Goal: Communication & Community: Answer question/provide support

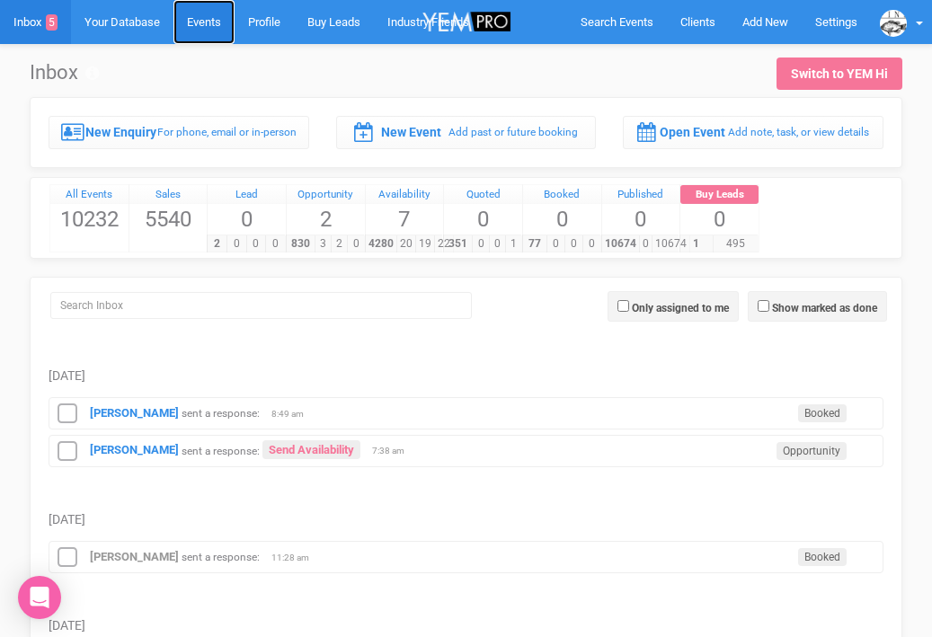
click at [209, 22] on link "Events" at bounding box center [203, 22] width 61 height 44
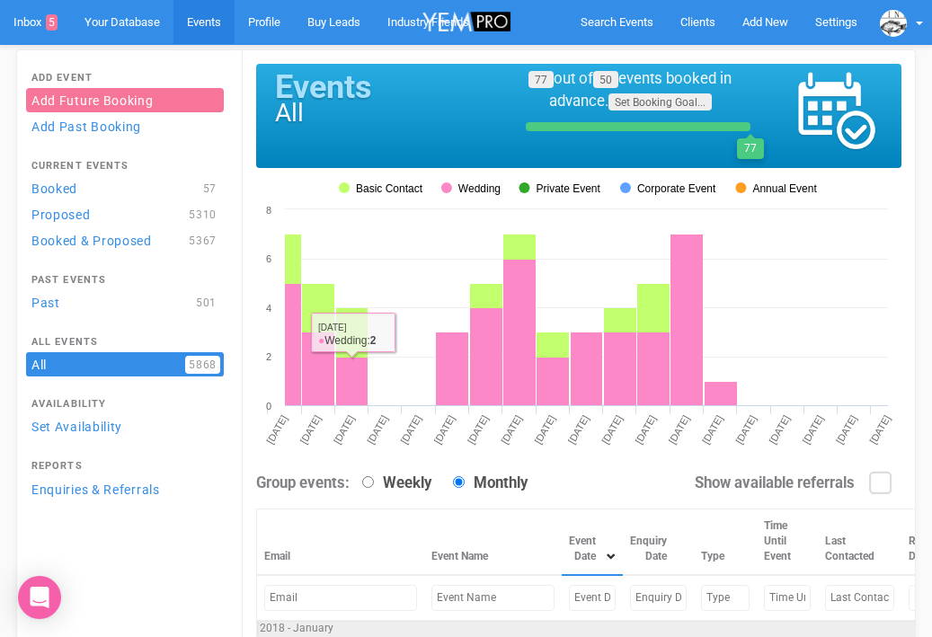
click at [472, 601] on input "text" at bounding box center [492, 598] width 123 height 26
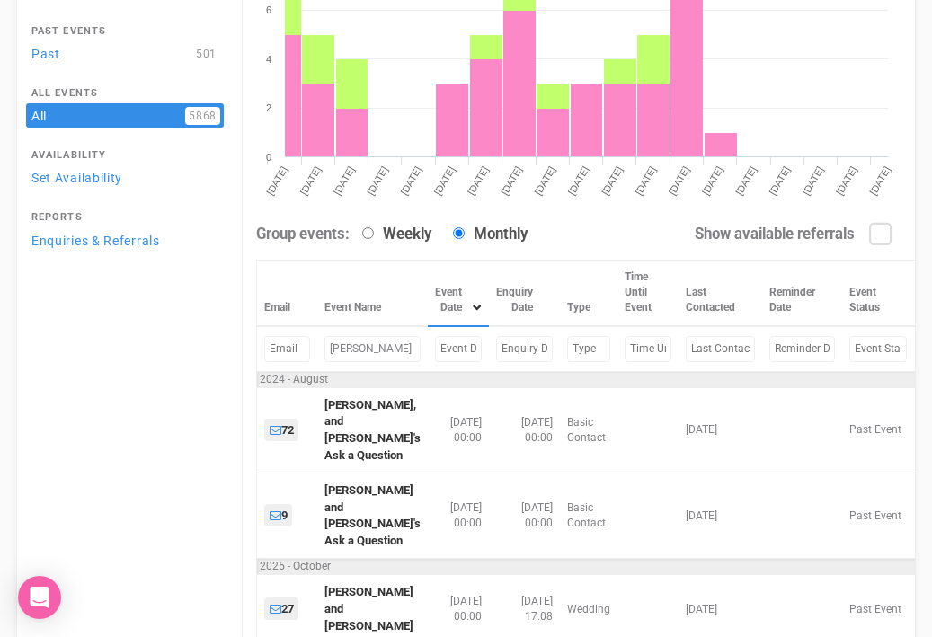
scroll to position [251, 0]
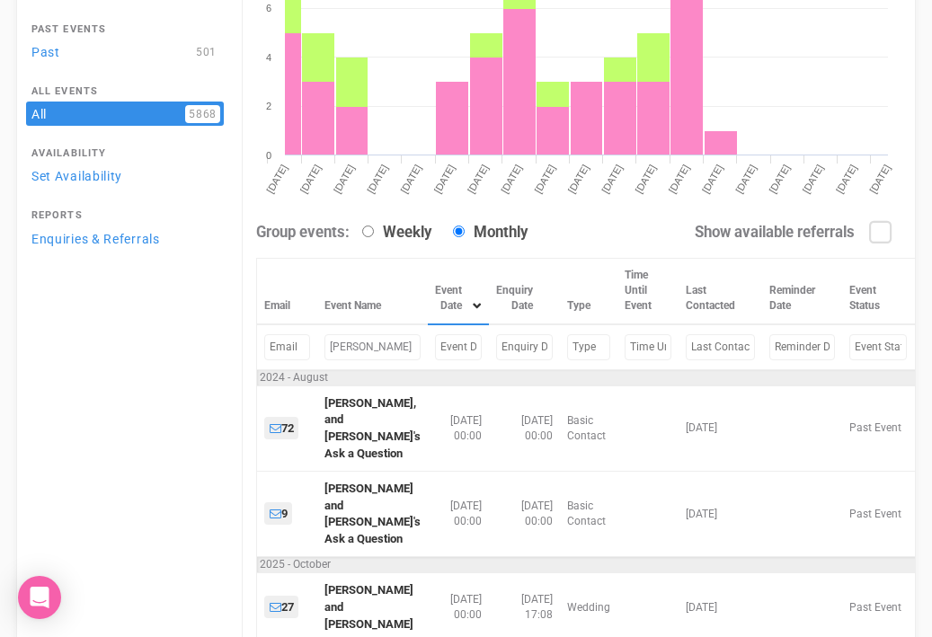
type input "ellen"
click at [444, 349] on input "text" at bounding box center [458, 347] width 47 height 26
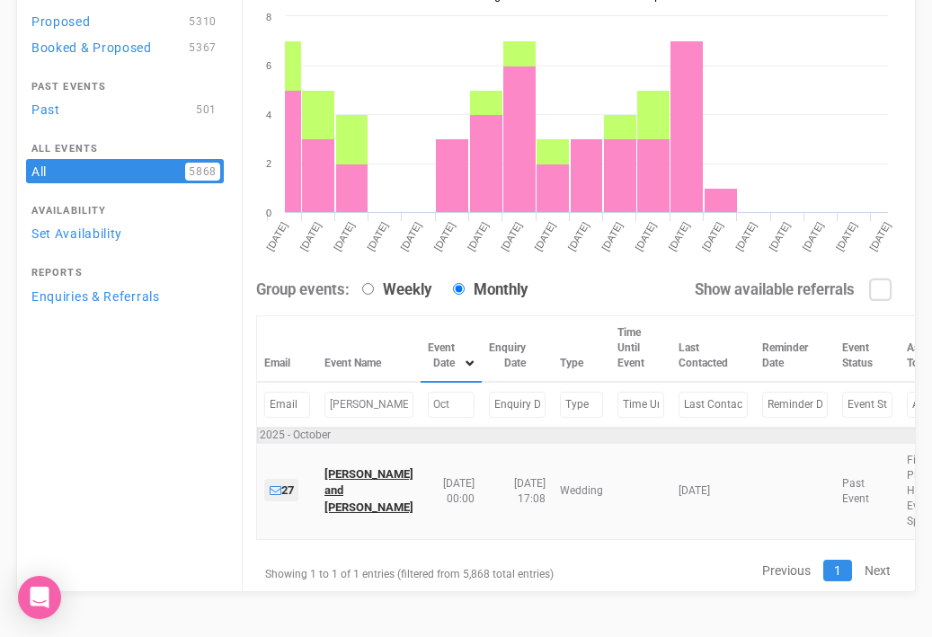
type input "Oct"
copy link "Ellen and Chris"
drag, startPoint x: 360, startPoint y: 401, endPoint x: 324, endPoint y: 401, distance: 36.8
click at [324, 401] on td "ellen" at bounding box center [368, 405] width 103 height 46
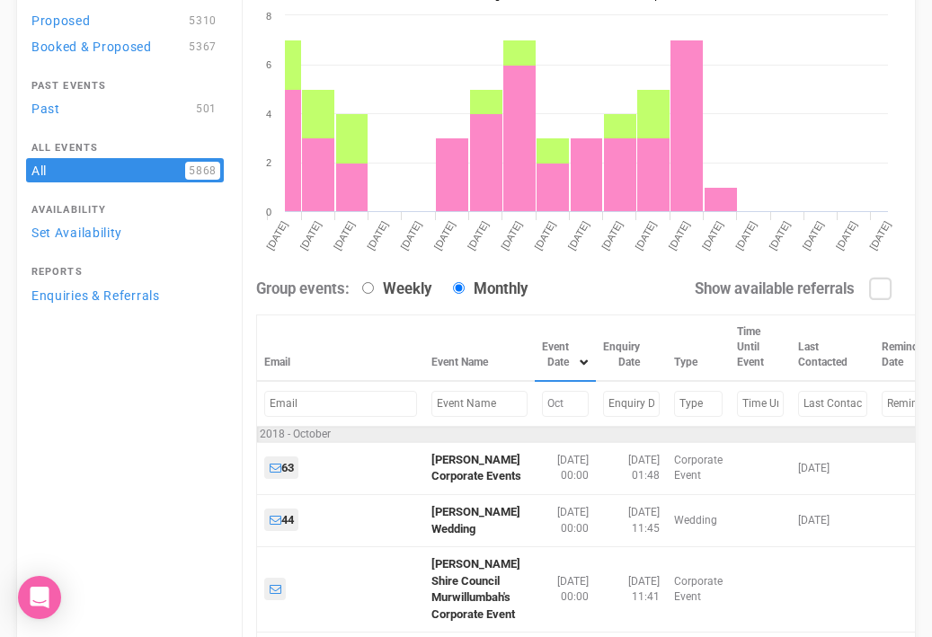
click at [555, 405] on input "Oct" at bounding box center [565, 404] width 47 height 26
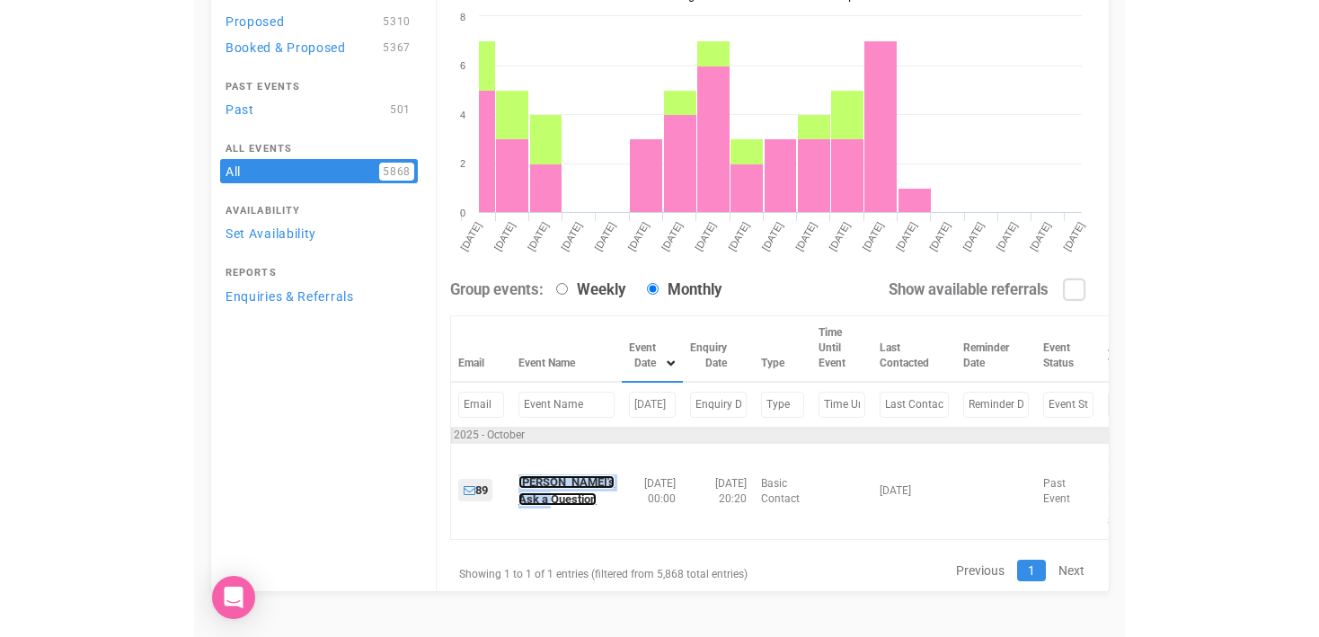
scroll to position [133, 0]
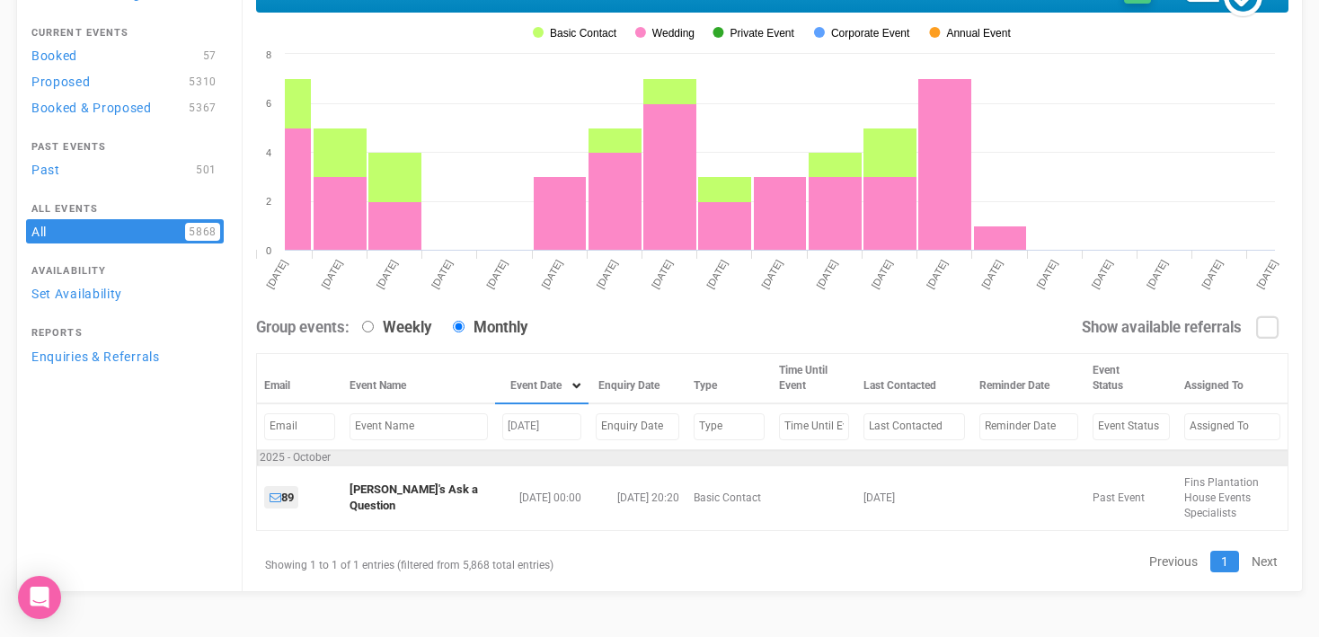
click at [502, 424] on input "Oct 02, 25" at bounding box center [541, 426] width 78 height 26
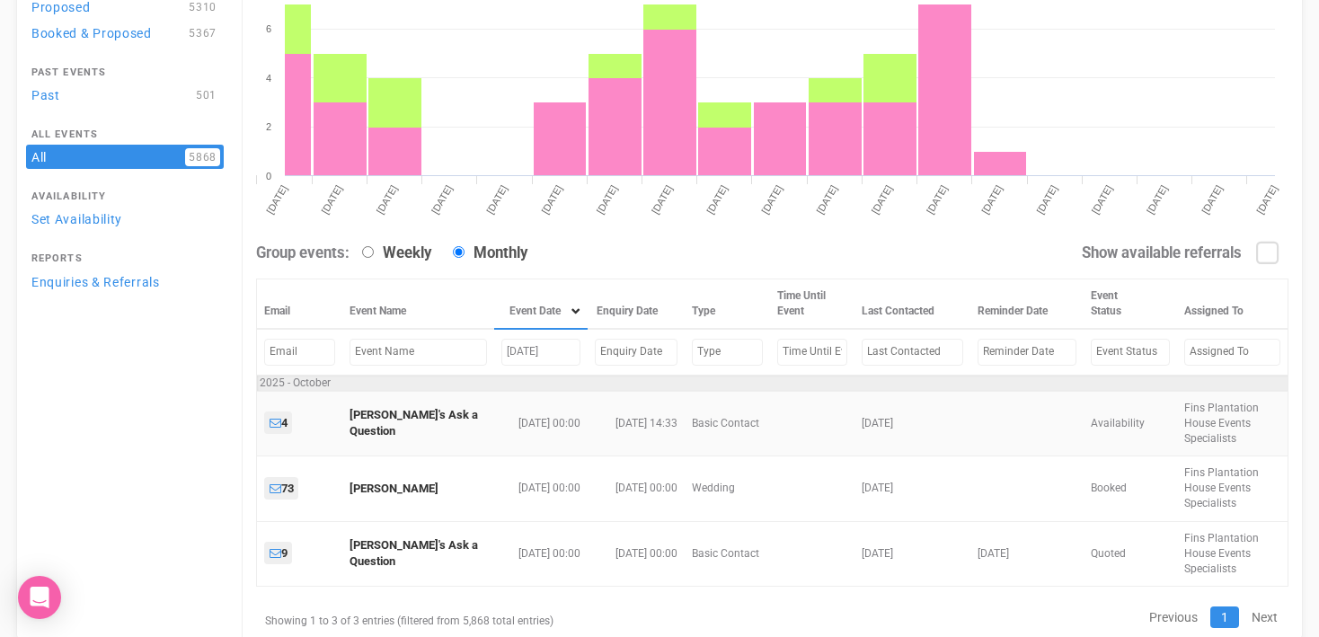
scroll to position [211, 0]
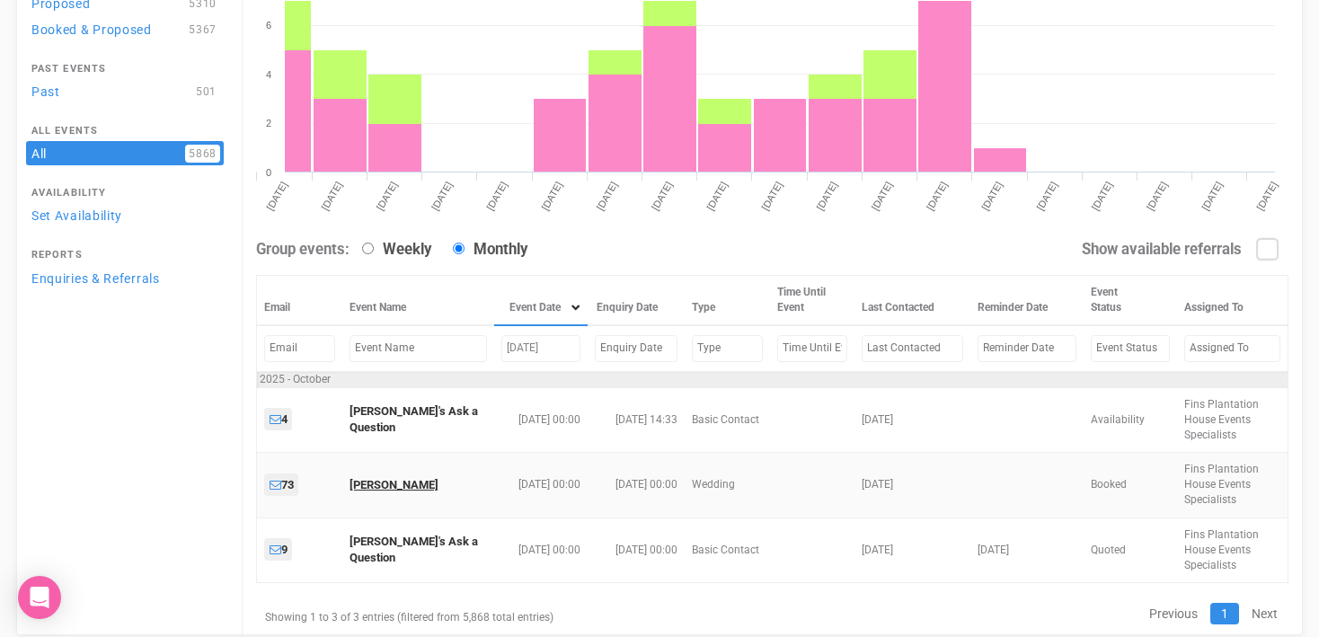
type input "Oct 31, 25"
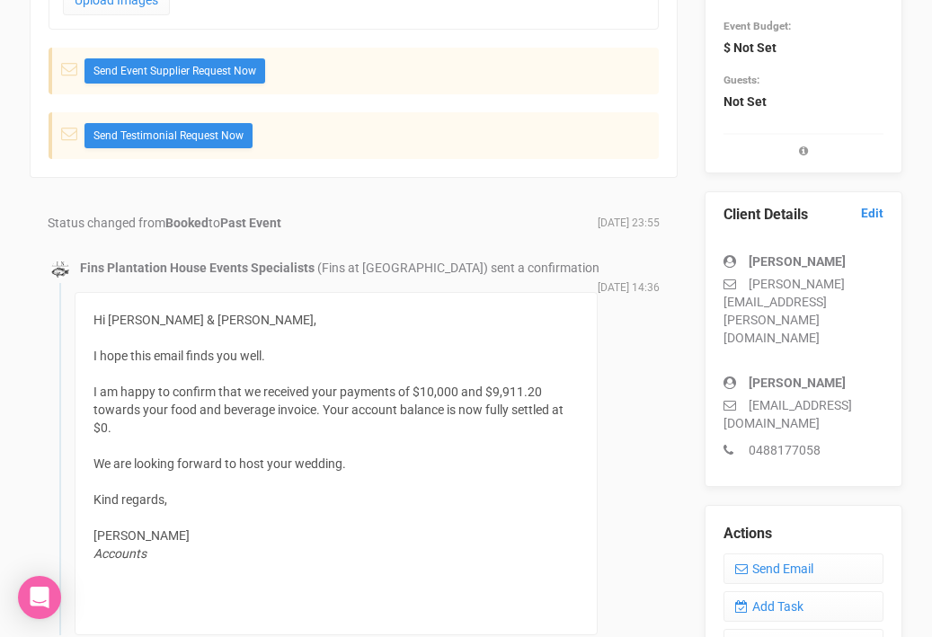
scroll to position [357, 0]
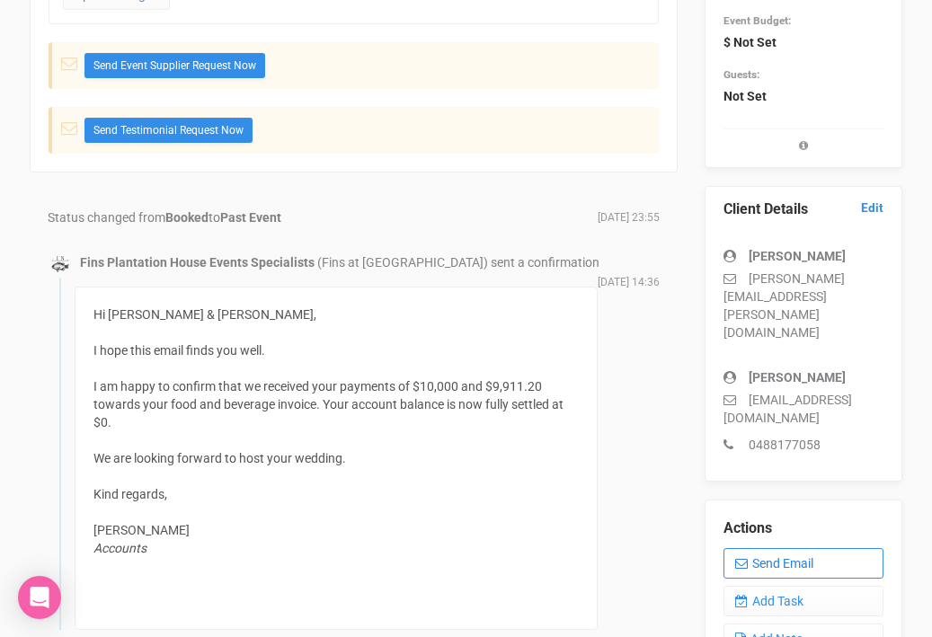
click at [788, 548] on link "Send Email" at bounding box center [803, 563] width 160 height 31
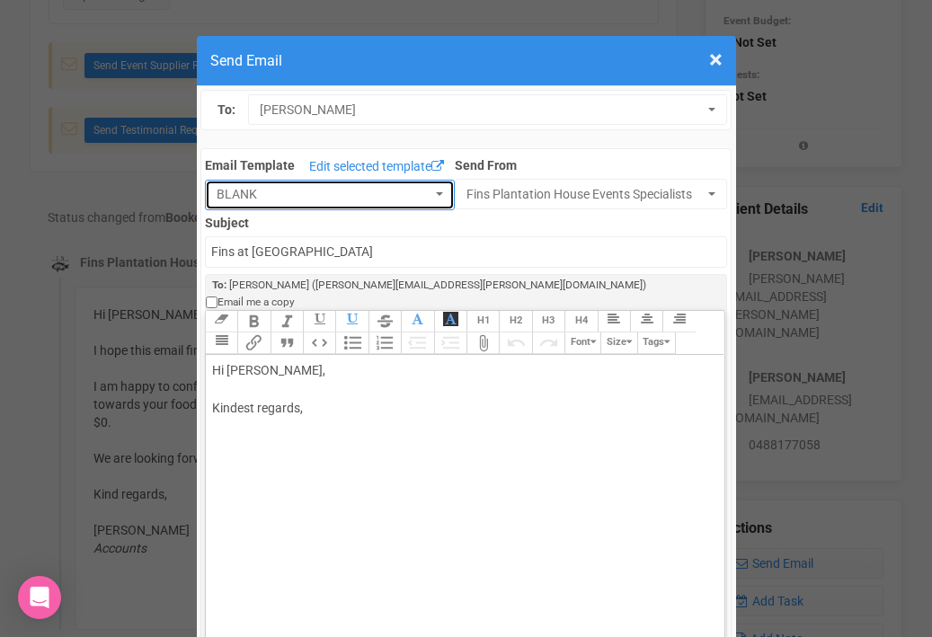
click at [438, 195] on span "button" at bounding box center [439, 195] width 7 height 4
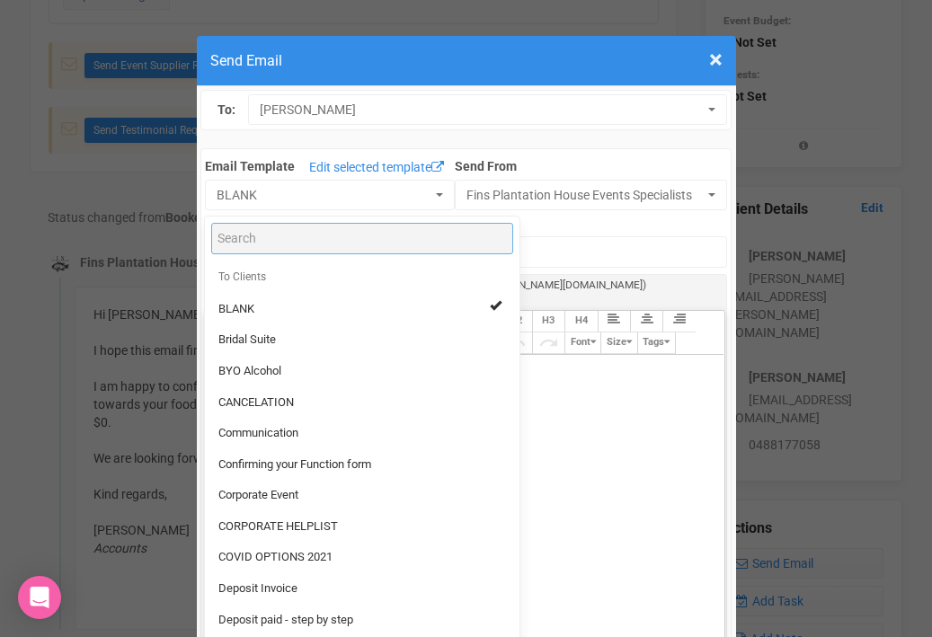
click at [320, 243] on input "Search" at bounding box center [362, 238] width 302 height 31
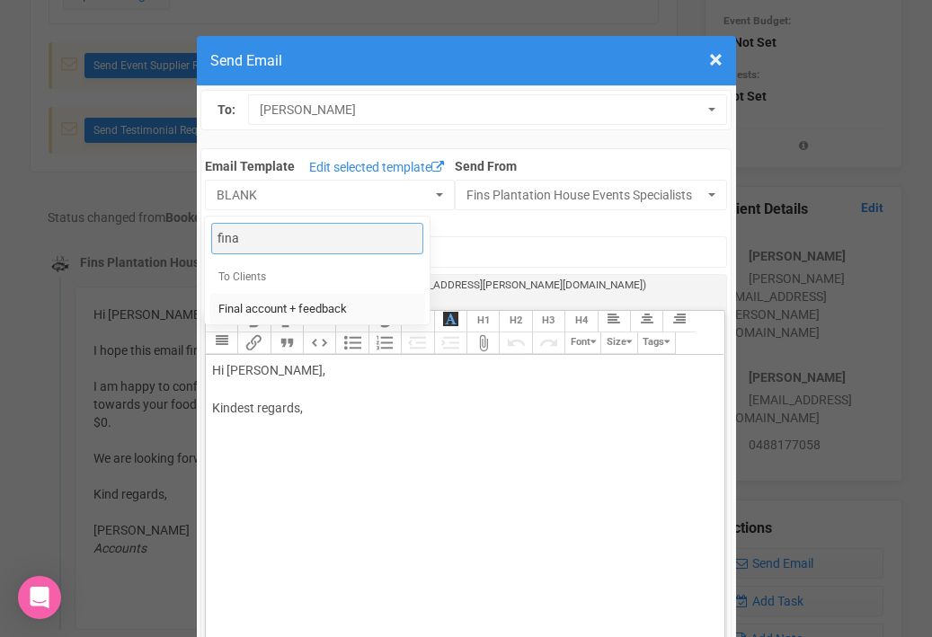
type input "fina"
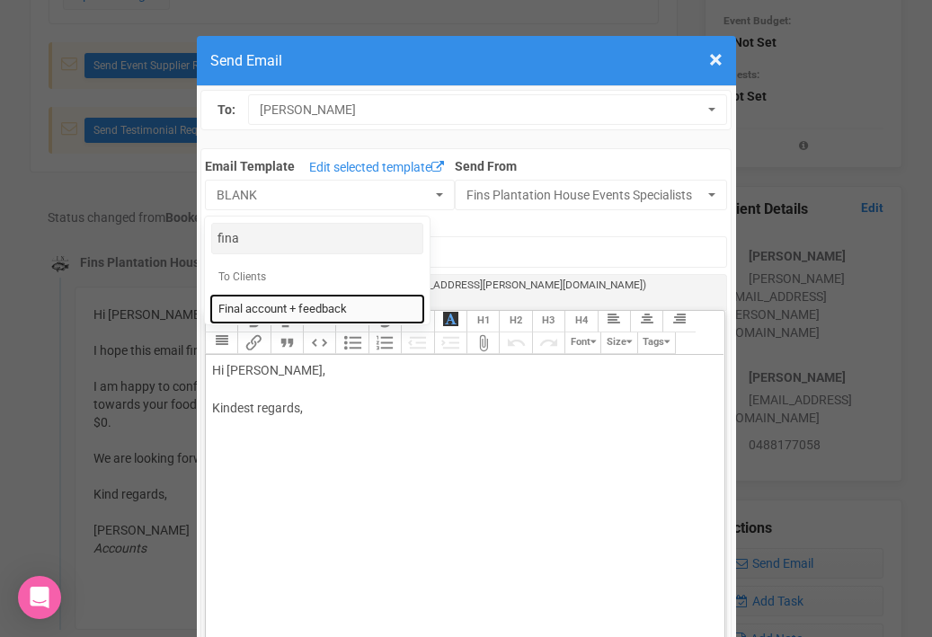
click at [254, 305] on span "Final account + feedback" at bounding box center [282, 309] width 129 height 17
select select "90613"
type input "Fins Plantation House - Final account + feedback"
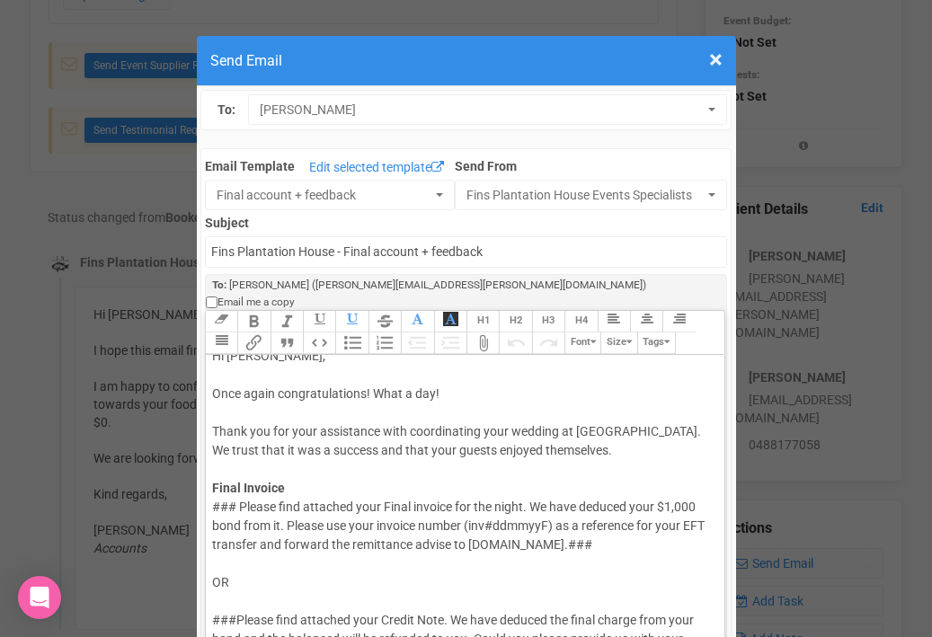
scroll to position [0, 0]
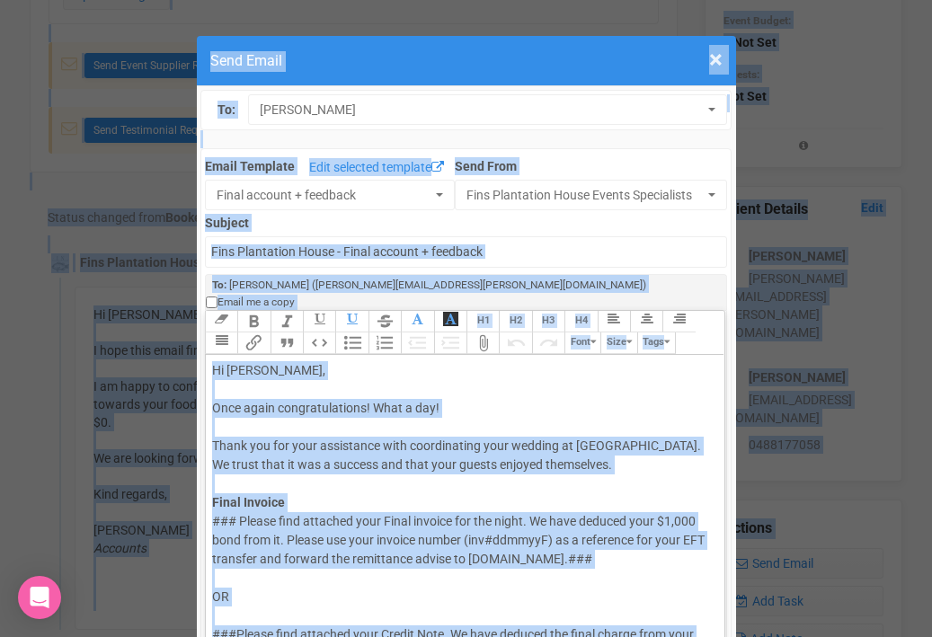
click at [270, 377] on div "Hi Ellen McNamara, Once again congratulations! What a day! Thank you for your a…" at bounding box center [462, 436] width 500 height 151
copy trix-editor "Hi Ellen McNamara, Once again congratulations! What a day! Thank you for your a…"
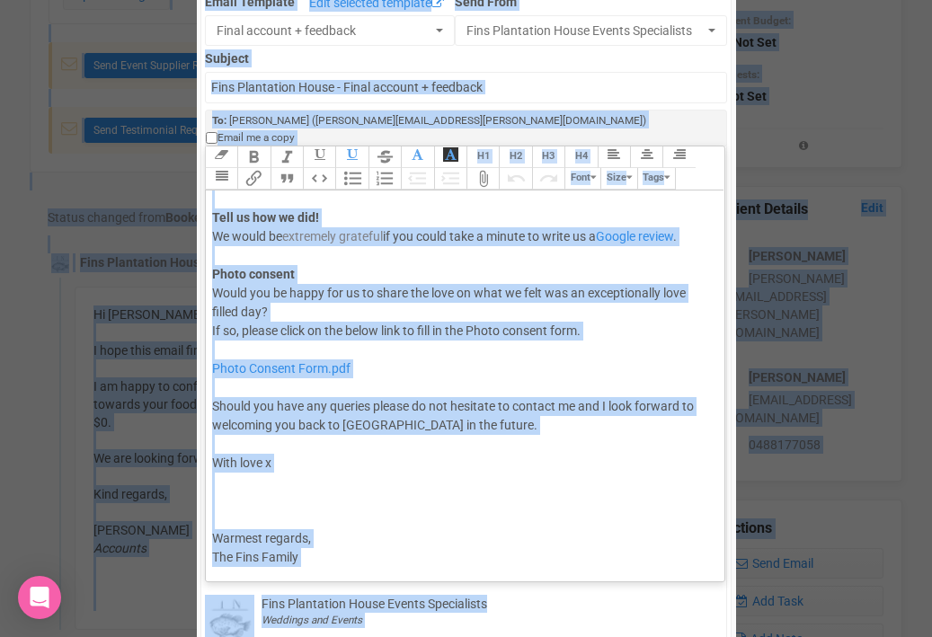
scroll to position [172, 0]
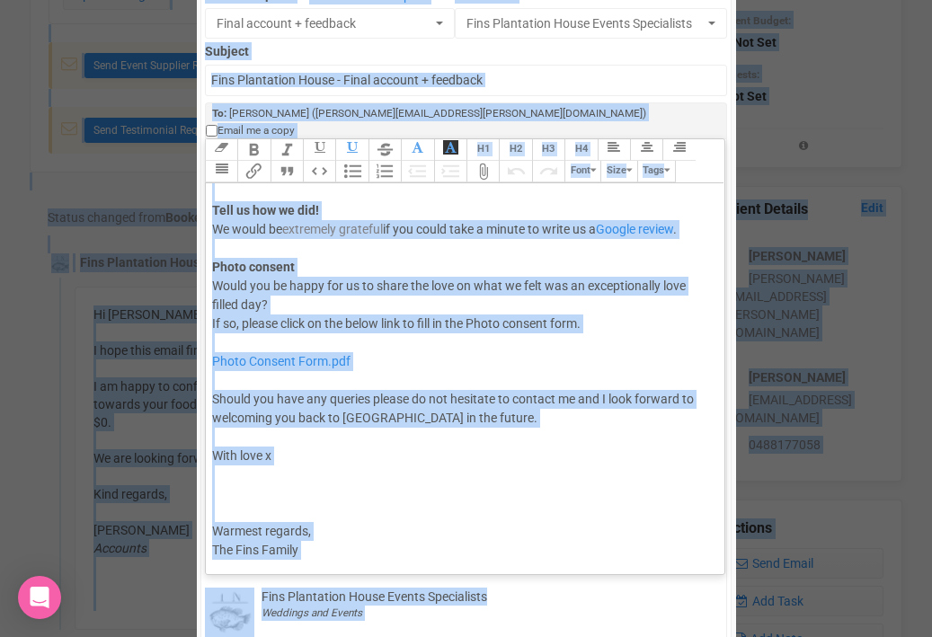
click at [318, 481] on div "Photo Consent Form.pdf Should you have any queries please do not hesitate to co…" at bounding box center [462, 427] width 500 height 189
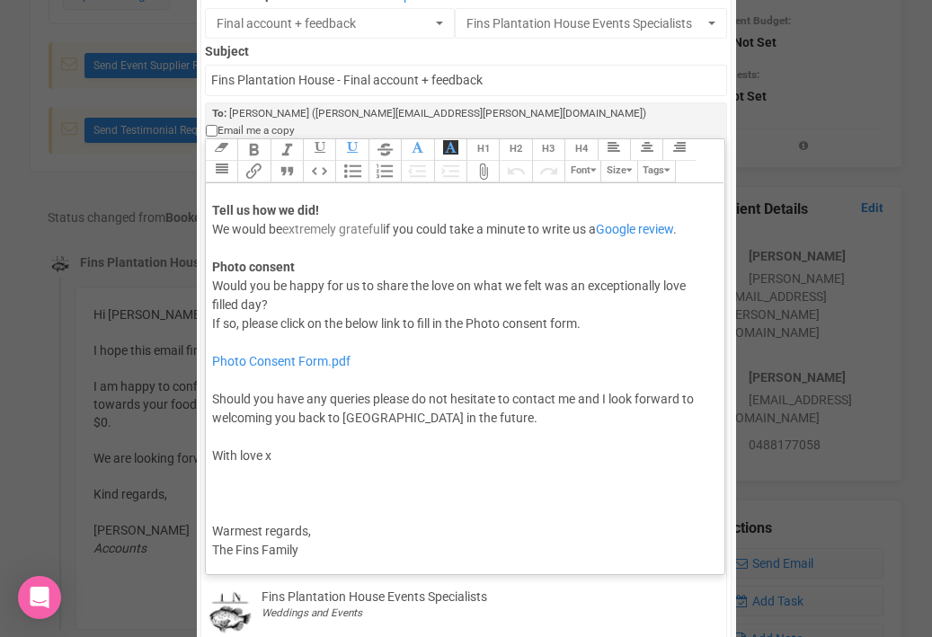
drag, startPoint x: 214, startPoint y: 381, endPoint x: 322, endPoint y: 527, distance: 181.9
click at [322, 527] on trix-editor "Hi Ellen McNamara, Once again congratulations! What a day! Thank you for your a…" at bounding box center [465, 374] width 519 height 382
click at [213, 384] on div "Photo Consent Form.pdf Should you have any queries please do not hesitate to co…" at bounding box center [462, 427] width 500 height 189
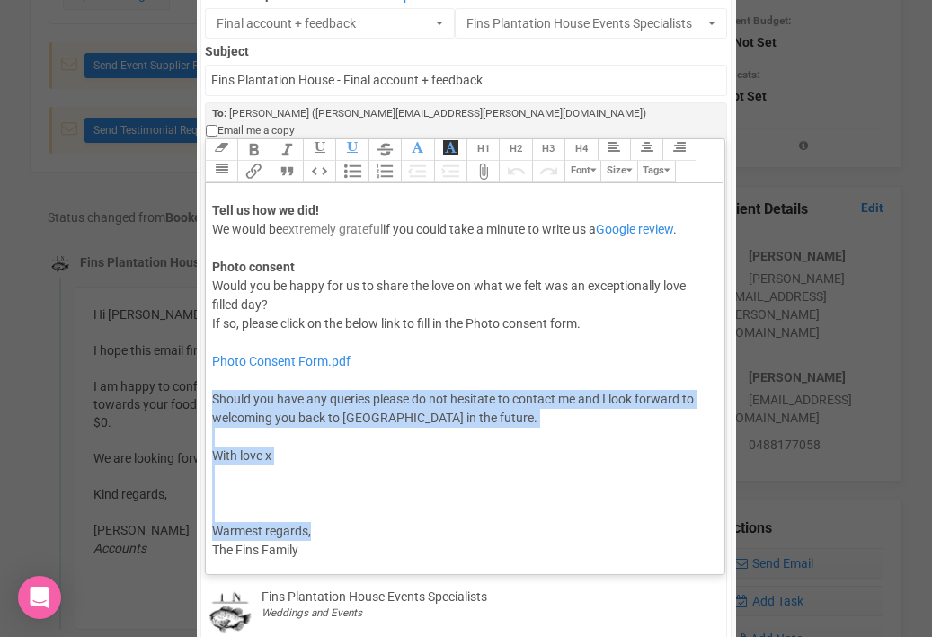
drag, startPoint x: 213, startPoint y: 384, endPoint x: 326, endPoint y: 519, distance: 176.7
click at [326, 519] on trix-editor "Hi Ellen McNamara, Once again congratulations! What a day! Thank you for your a…" at bounding box center [465, 374] width 519 height 382
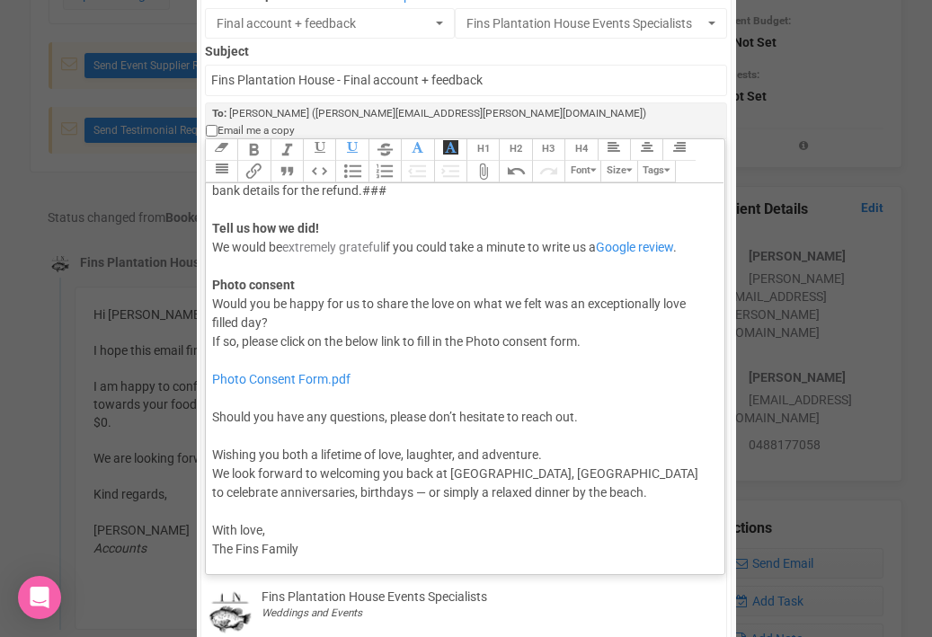
scroll to position [309, 0]
click at [458, 439] on div "Photo Consent Form.pdf Should you have any questions, please don’t hesitate to …" at bounding box center [462, 456] width 500 height 208
click at [212, 457] on div "Photo Consent Form.pdf Should you have any questions, please don’t hesitate to …" at bounding box center [462, 456] width 500 height 208
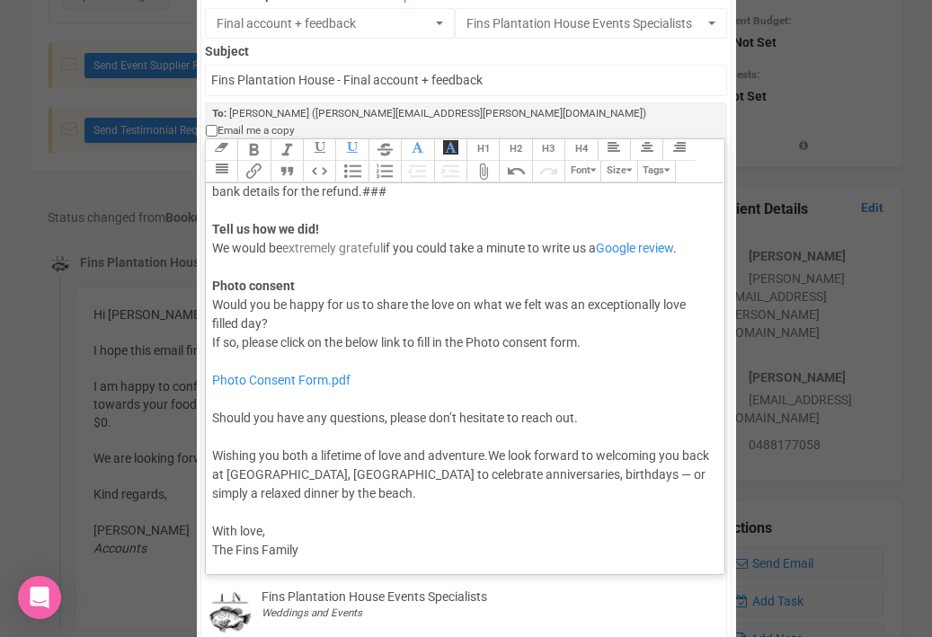
click at [218, 439] on div "Photo Consent Form.pdf Should you have any questions, please don’t hesitate to …" at bounding box center [462, 456] width 500 height 208
click at [549, 437] on div "Photo Consent Form.pdf Should you have any questions, please don’t hesitate to …" at bounding box center [462, 456] width 500 height 208
click at [435, 458] on div "Photo Consent Form.pdf Should you have any questions, please don’t hesitate to …" at bounding box center [462, 456] width 500 height 208
click at [226, 475] on div "Photo Consent Form.pdf Should you have any questions, please don’t hesitate to …" at bounding box center [462, 456] width 500 height 208
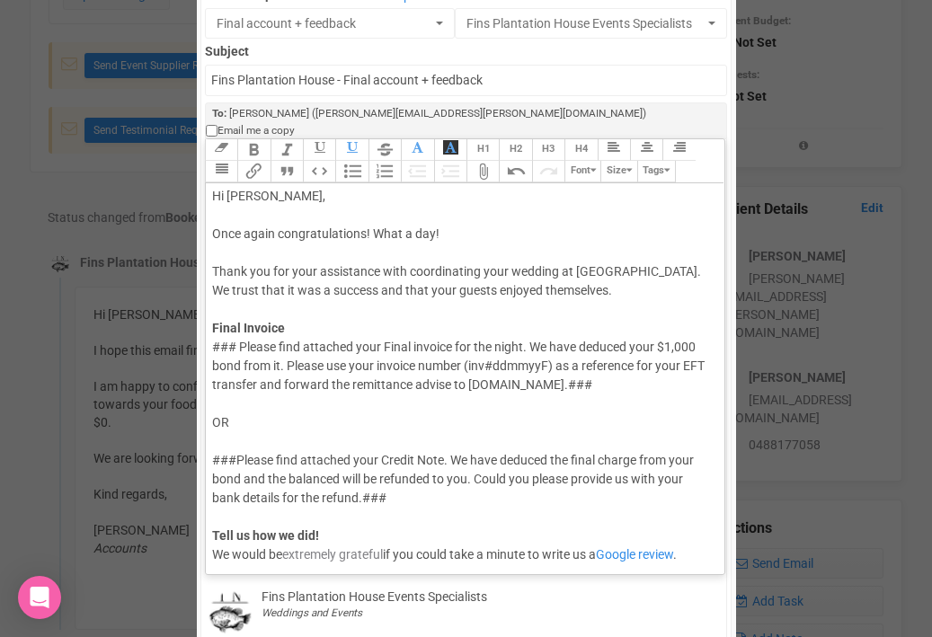
scroll to position [0, 0]
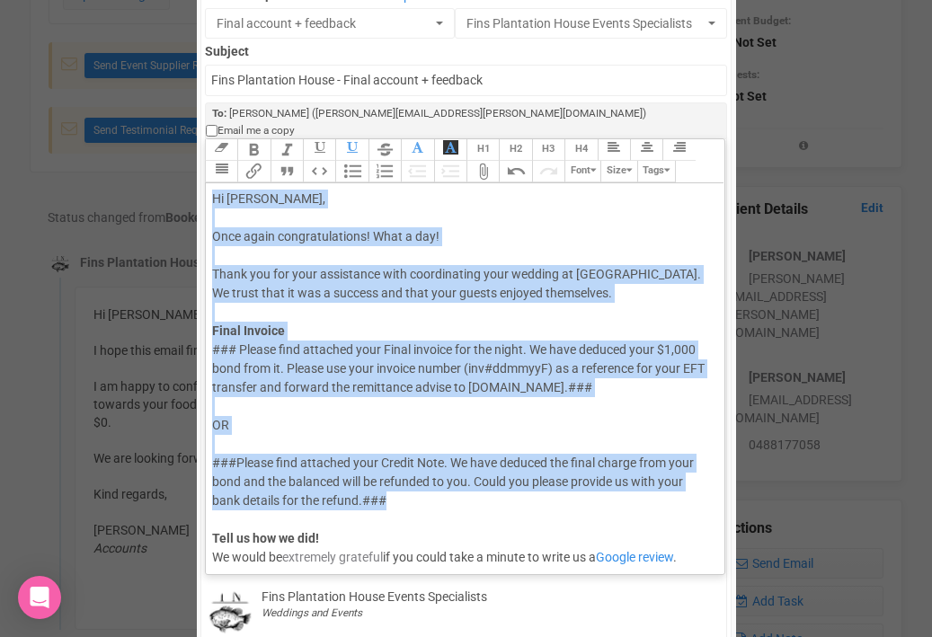
drag, startPoint x: 213, startPoint y: 182, endPoint x: 396, endPoint y: 483, distance: 352.5
click at [396, 483] on trix-editor "Hi Ellen McNamara, Once again congratulations! What a day! Thank you for your a…" at bounding box center [465, 374] width 519 height 382
paste trix-editor "<div>Hi Ellen and Chris,<br><br>Sorry for the delay in sending this email — and…"
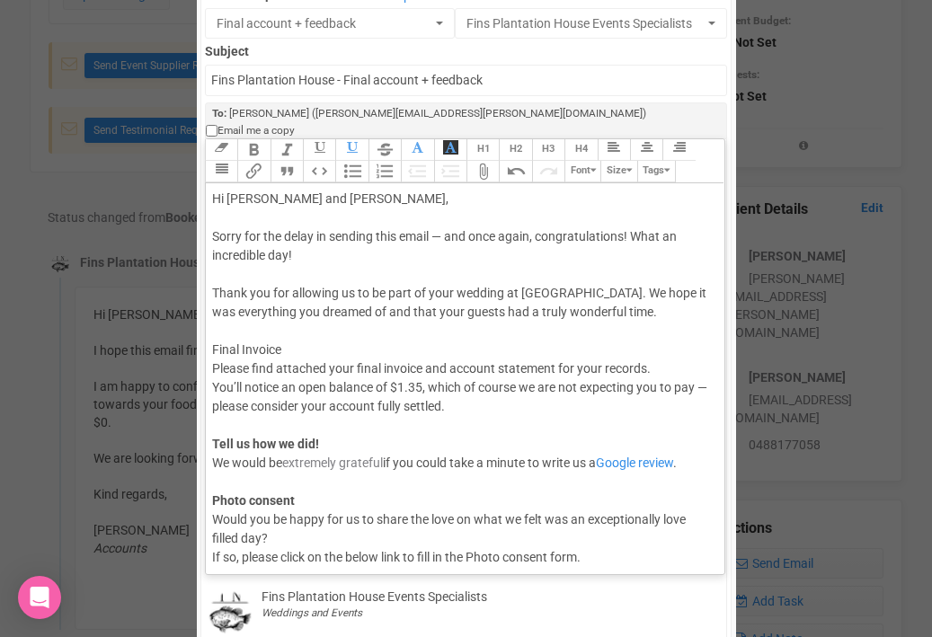
click at [449, 217] on div "Hi Ellen and Chris, Sorry for the delay in sending this email — and once again,…" at bounding box center [462, 378] width 500 height 377
drag, startPoint x: 209, startPoint y: 273, endPoint x: 658, endPoint y: 297, distance: 449.0
click at [658, 297] on trix-editor "Hi Ellen and Chris, Sorry for the delay in sending this email and once again, c…" at bounding box center [465, 374] width 519 height 382
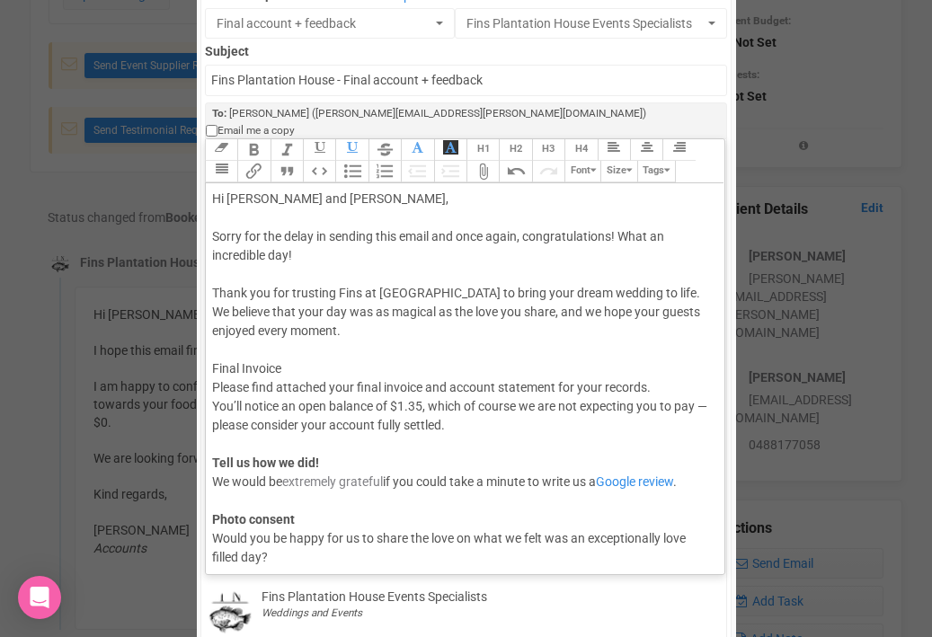
drag, startPoint x: 438, startPoint y: 295, endPoint x: 519, endPoint y: 295, distance: 81.8
click at [519, 295] on div "Hi Ellen and Chris, Sorry for the delay in sending this email and once again, c…" at bounding box center [462, 388] width 500 height 396
click at [535, 295] on div "Hi Ellen and Chris, Sorry for the delay in sending this email and once again, c…" at bounding box center [462, 388] width 500 height 396
drag, startPoint x: 545, startPoint y: 297, endPoint x: 572, endPoint y: 294, distance: 28.0
click at [572, 294] on div "Hi Ellen and Chris, Sorry for the delay in sending this email and once again, c…" at bounding box center [462, 388] width 500 height 396
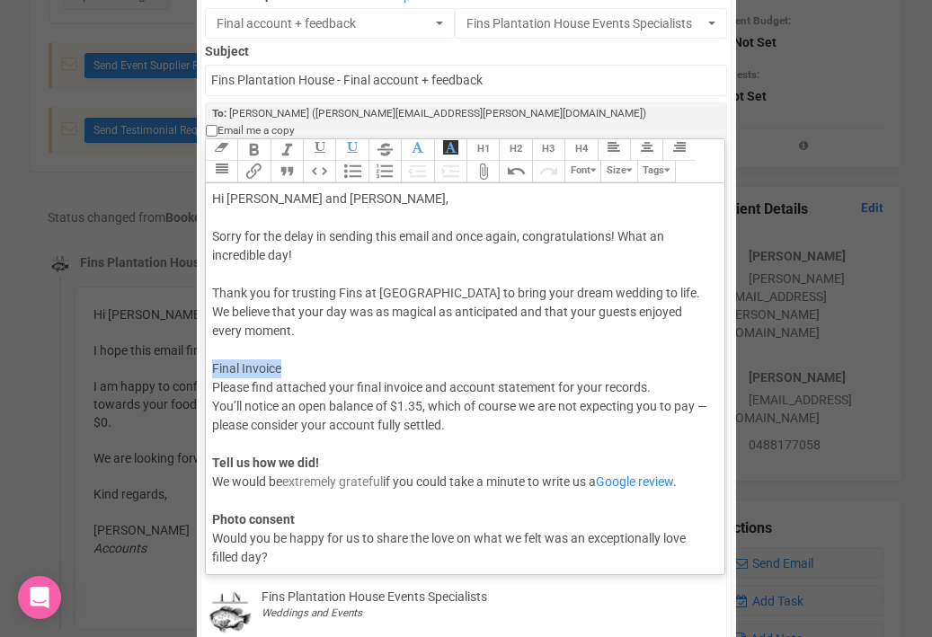
drag, startPoint x: 212, startPoint y: 350, endPoint x: 292, endPoint y: 347, distance: 80.0
click at [292, 347] on div "Hi Ellen and Chris, Sorry for the delay in sending this email and once again, c…" at bounding box center [462, 388] width 500 height 396
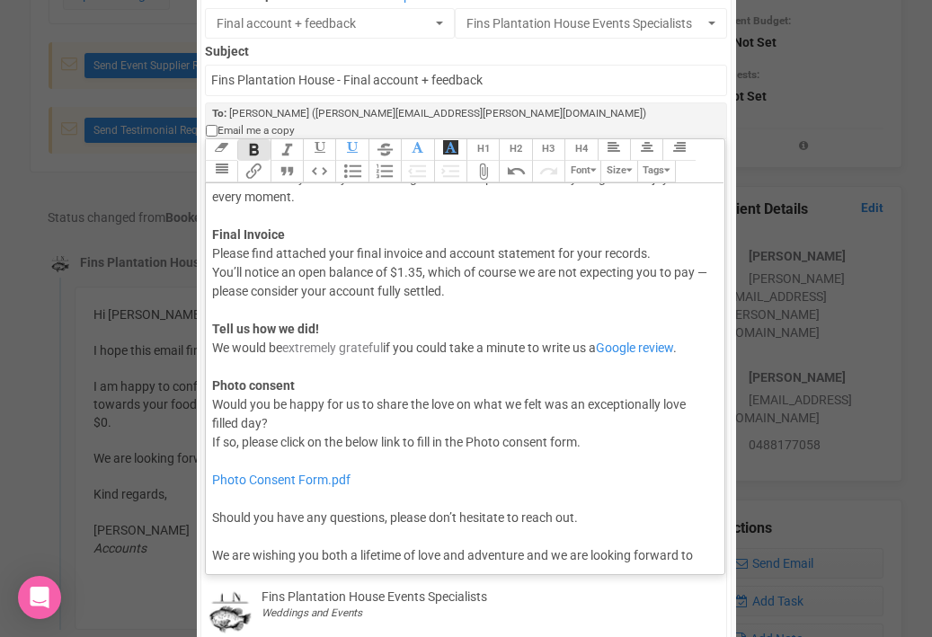
scroll to position [137, 0]
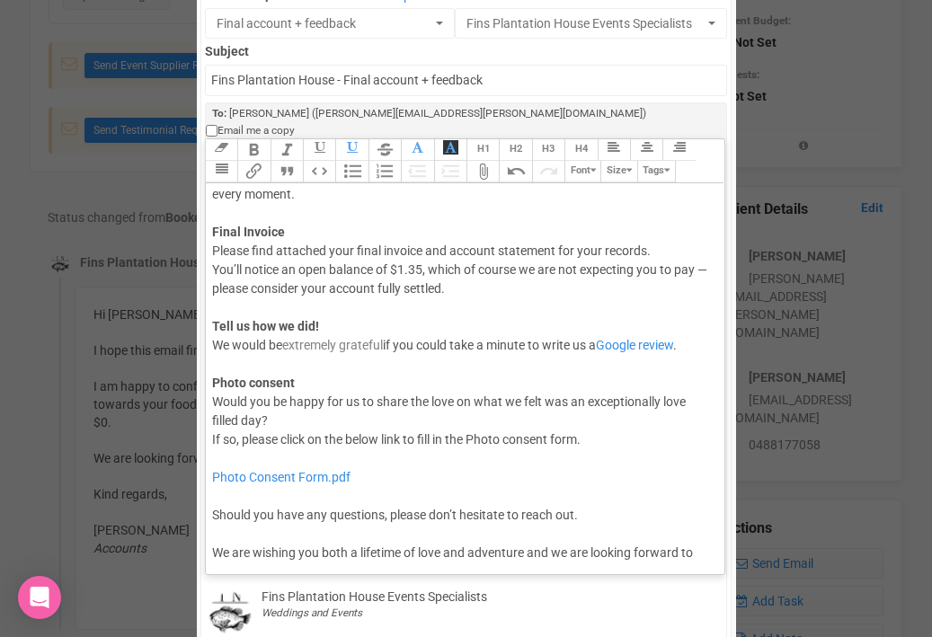
click at [235, 245] on div "Hi Ellen and Chris, Sorry for the delay in sending this email and once again, c…" at bounding box center [462, 251] width 500 height 396
click at [441, 250] on div "Hi Ellen and Chris, Sorry for the delay in sending this email and once again, c…" at bounding box center [462, 251] width 500 height 396
drag, startPoint x: 572, startPoint y: 253, endPoint x: 590, endPoint y: 252, distance: 18.0
click at [591, 252] on div "Hi Ellen and Chris, Sorry for the delay in sending this email and once again, c…" at bounding box center [462, 251] width 500 height 396
click at [226, 267] on div "Hi Ellen and Chris, Sorry for the delay in sending this email and once again, c…" at bounding box center [462, 251] width 500 height 396
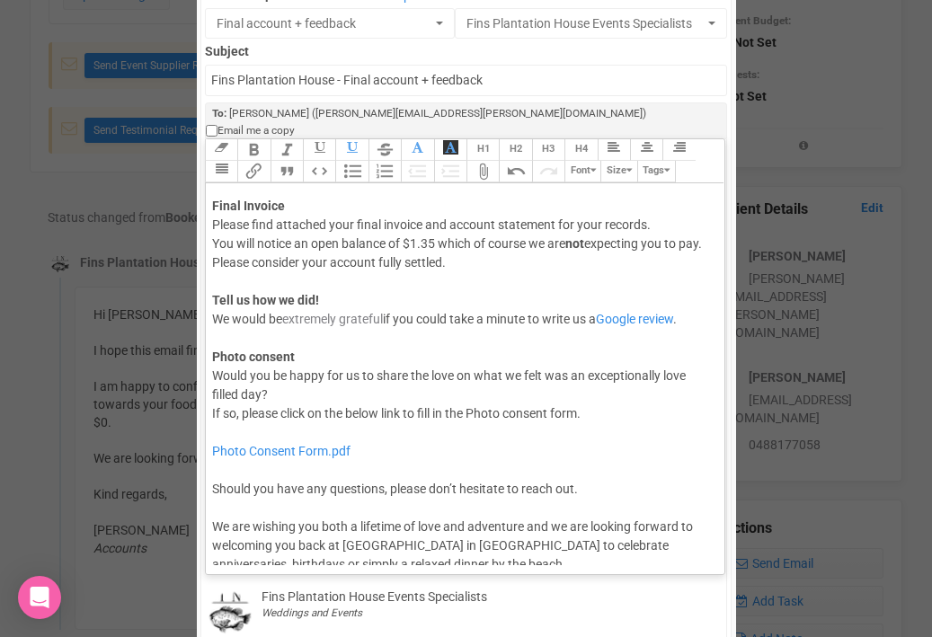
scroll to position [157, 0]
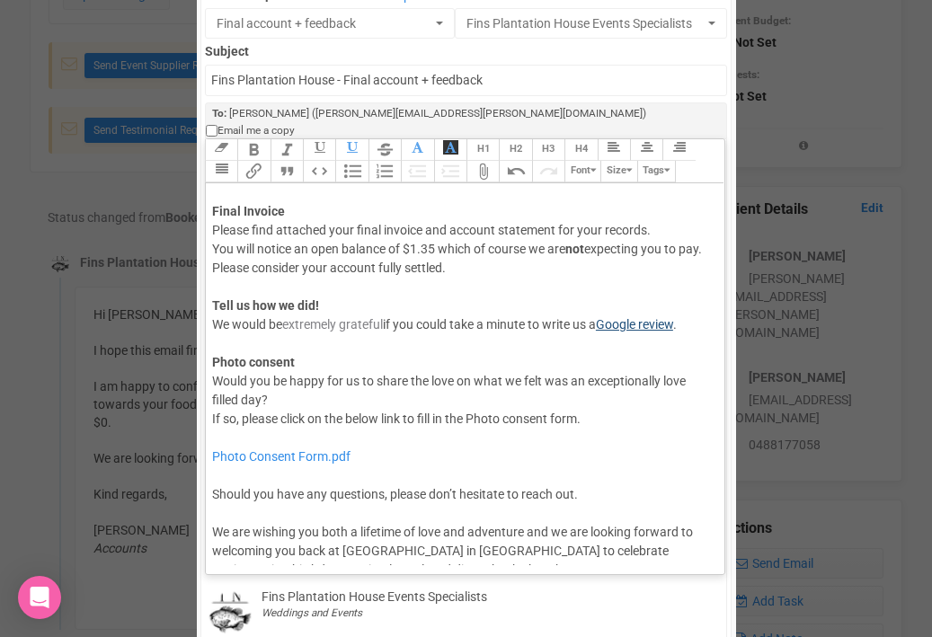
drag, startPoint x: 213, startPoint y: 308, endPoint x: 605, endPoint y: 304, distance: 391.8
click at [605, 304] on div "Hi Ellen and Chris, Sorry for the delay in sending this email and once again, c…" at bounding box center [462, 230] width 500 height 396
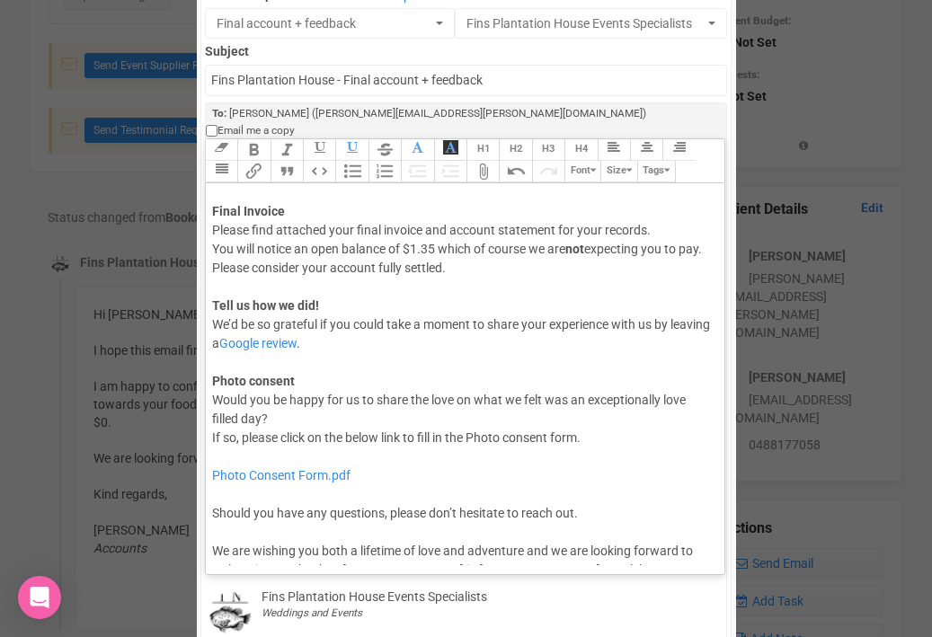
click at [369, 324] on div "Hi Ellen and Chris, Sorry for the delay in sending this email and once again, c…" at bounding box center [462, 239] width 500 height 415
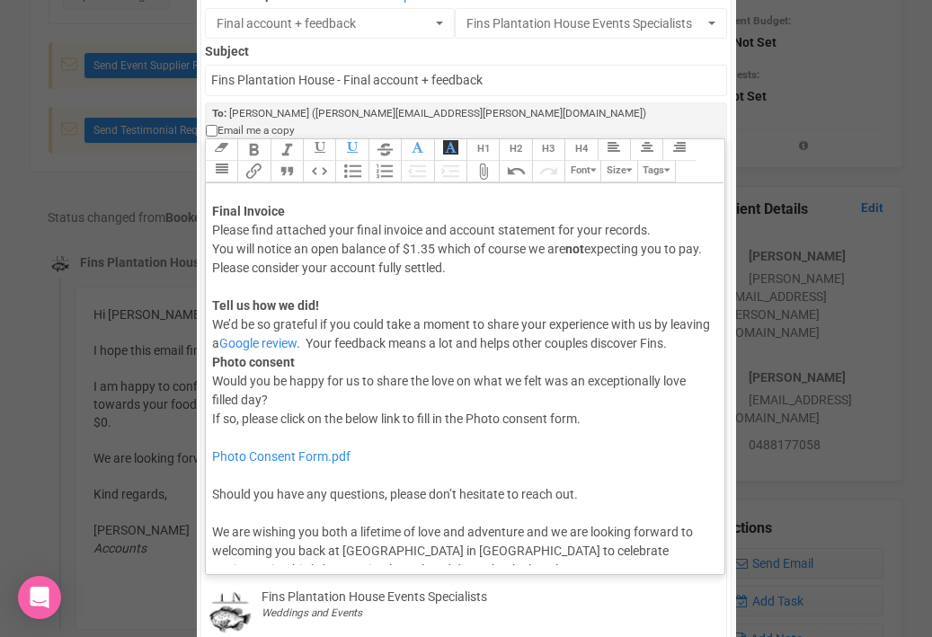
click at [350, 320] on div "Hi Ellen and Chris, Sorry for the delay in sending this email and once again, c…" at bounding box center [462, 230] width 500 height 396
click at [314, 347] on div "Hi Ellen and Chris, Sorry for the delay in sending this email and once again, c…" at bounding box center [462, 230] width 500 height 396
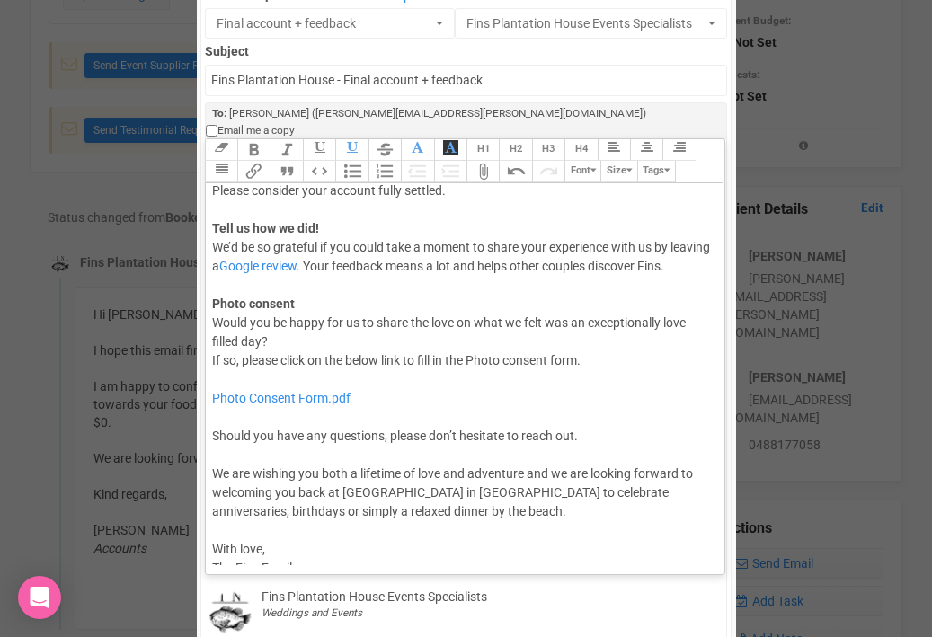
scroll to position [271, 0]
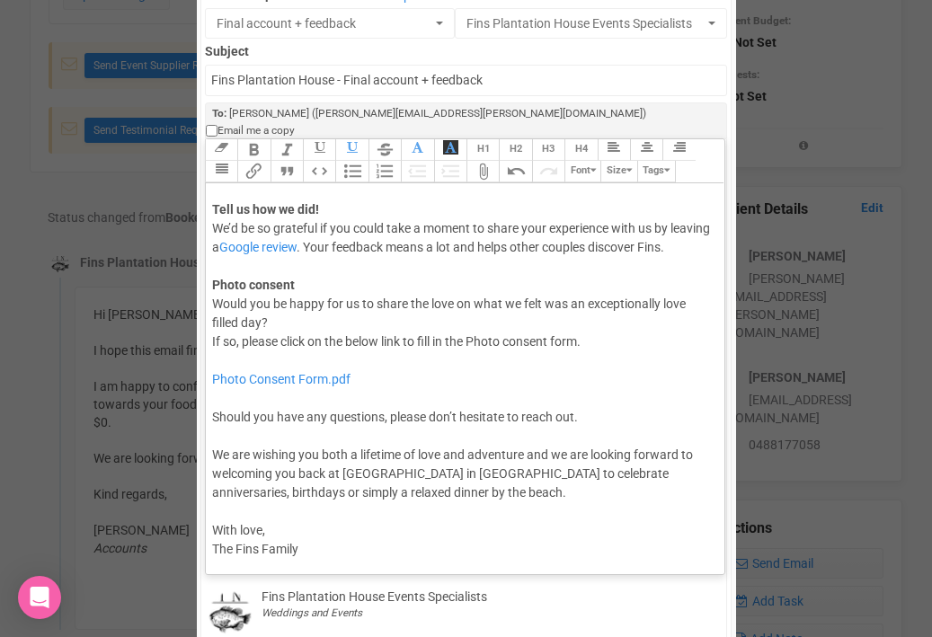
click at [217, 351] on div "Photo Consent Form.pdf Should you have any questions, please don’t hesitate to …" at bounding box center [462, 455] width 500 height 208
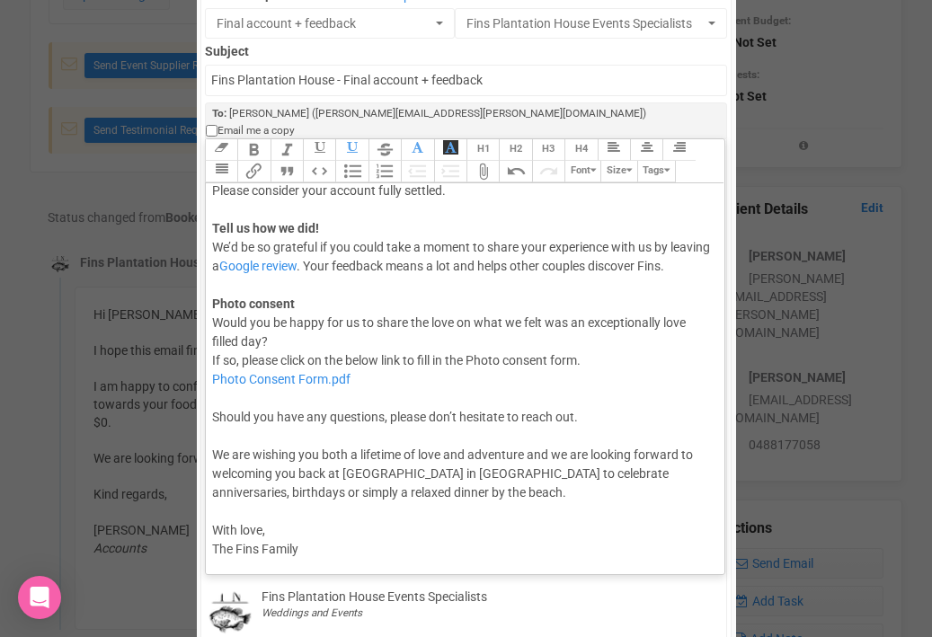
click at [224, 386] on div "Photo Consent Form.pdf Should you have any questions, please don’t hesitate to …" at bounding box center [462, 464] width 500 height 189
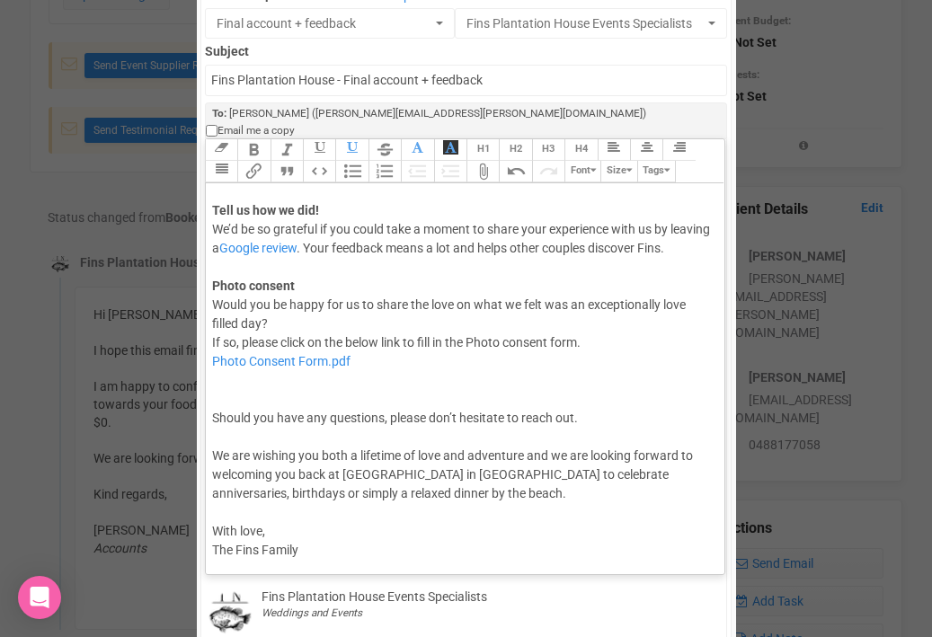
scroll to position [271, 0]
click at [319, 539] on div "Photo Consent Form.pdf Should you have any questions, please don’t hesitate to …" at bounding box center [462, 455] width 500 height 208
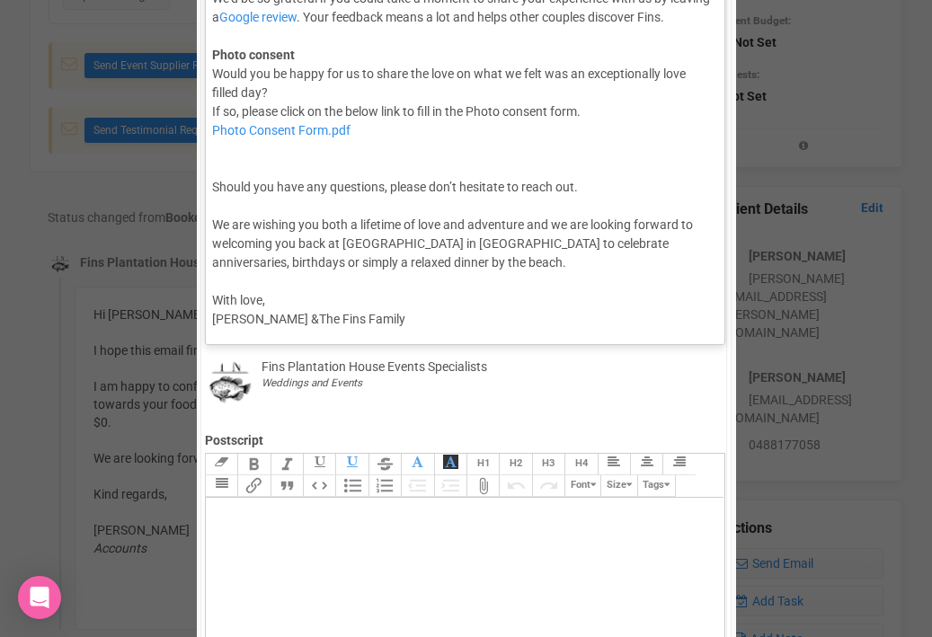
scroll to position [403, 0]
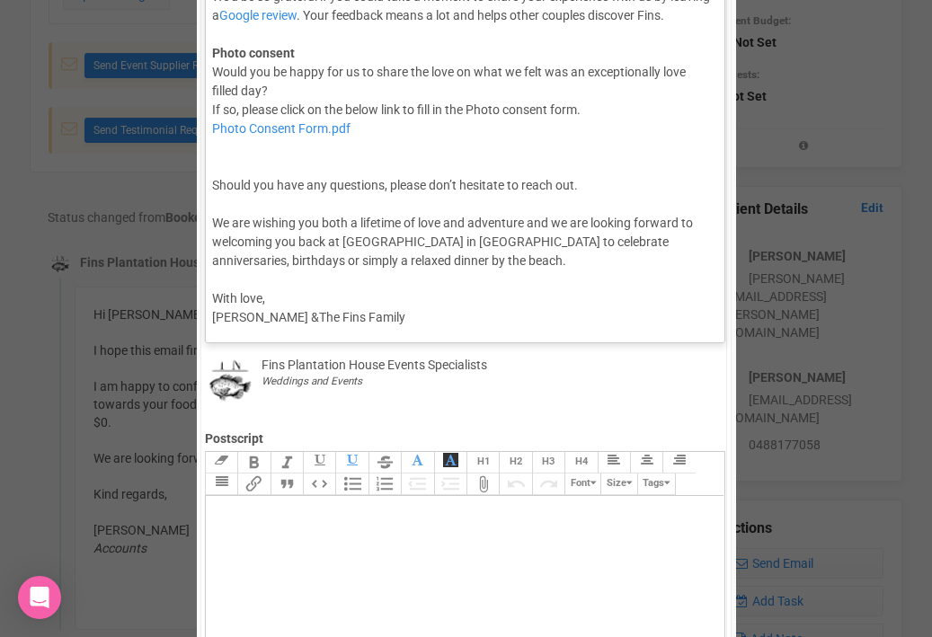
click at [276, 285] on div "Photo Consent Form.pdf Should you have any questions, please don’t hesitate to …" at bounding box center [462, 224] width 500 height 208
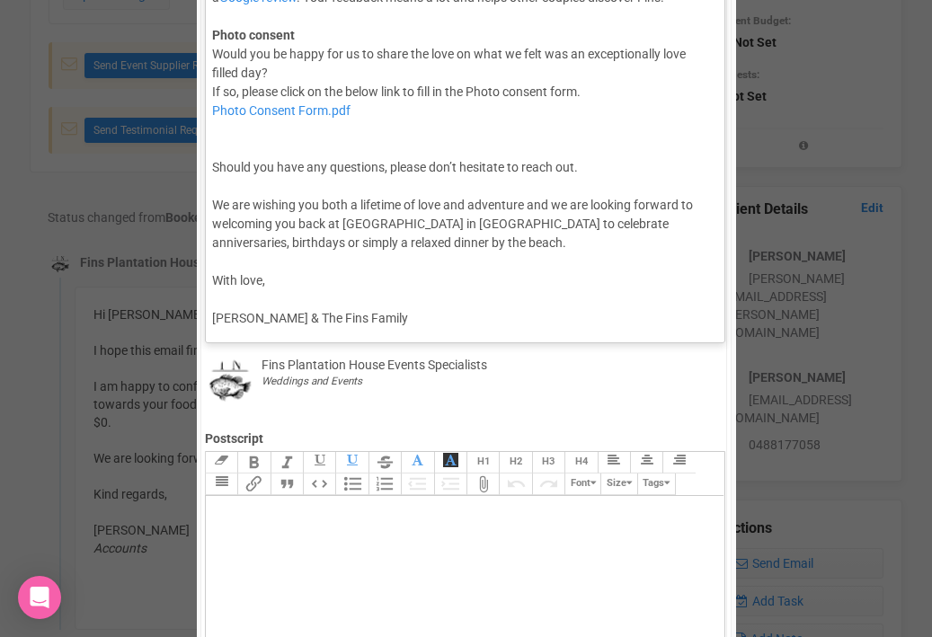
type trix-editor "<div>Hi Ellen and Chris,<br><br>Sorry for the delay in sending this email and o…"
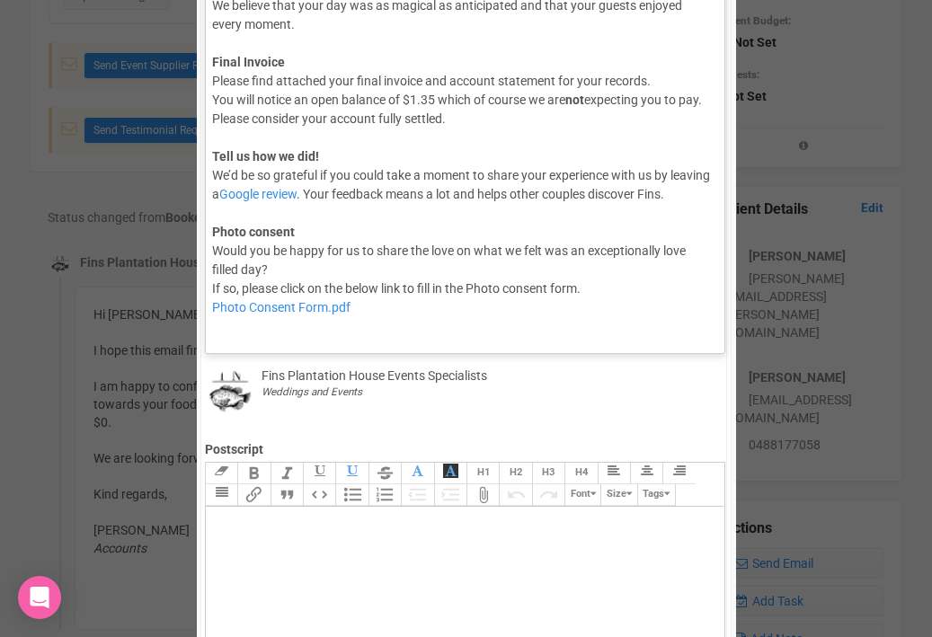
scroll to position [0, 0]
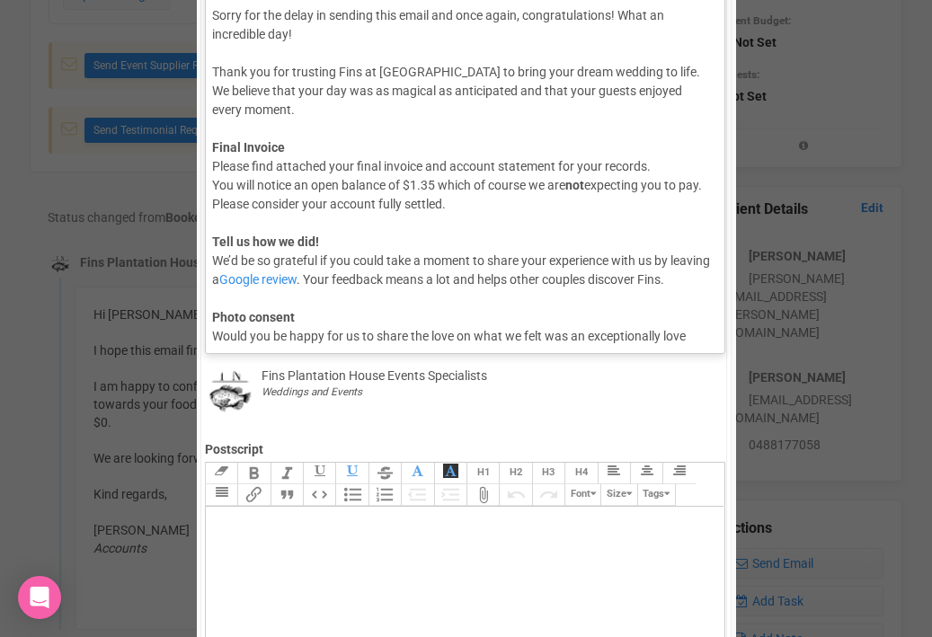
click at [230, 200] on div "Hi Ellen and Chris, Sorry for the delay in sending this email and once again, c…" at bounding box center [462, 176] width 500 height 415
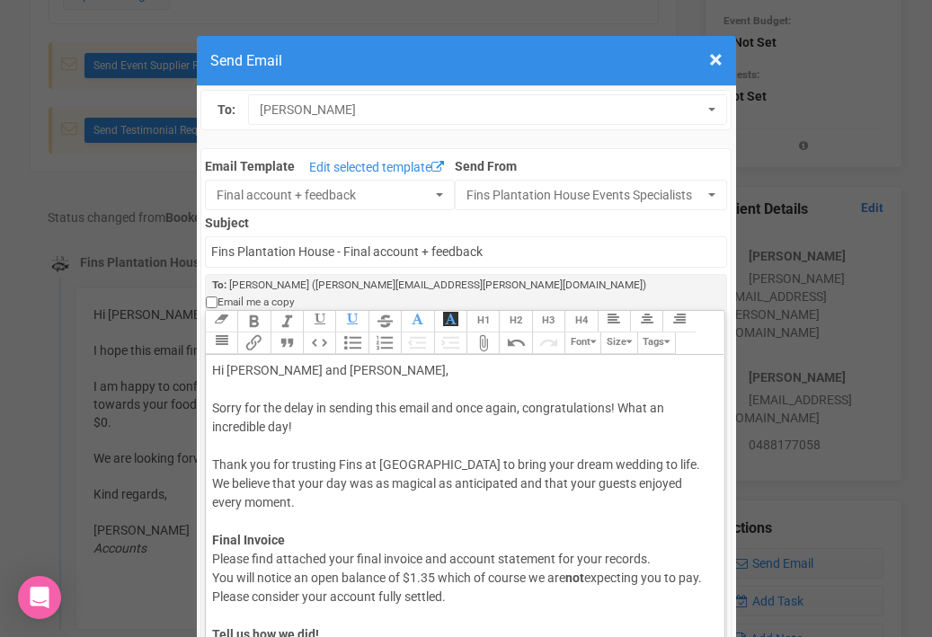
click at [482, 332] on button "Attach Files" at bounding box center [482, 343] width 32 height 22
click at [484, 332] on button "Attach Files" at bounding box center [482, 343] width 32 height 22
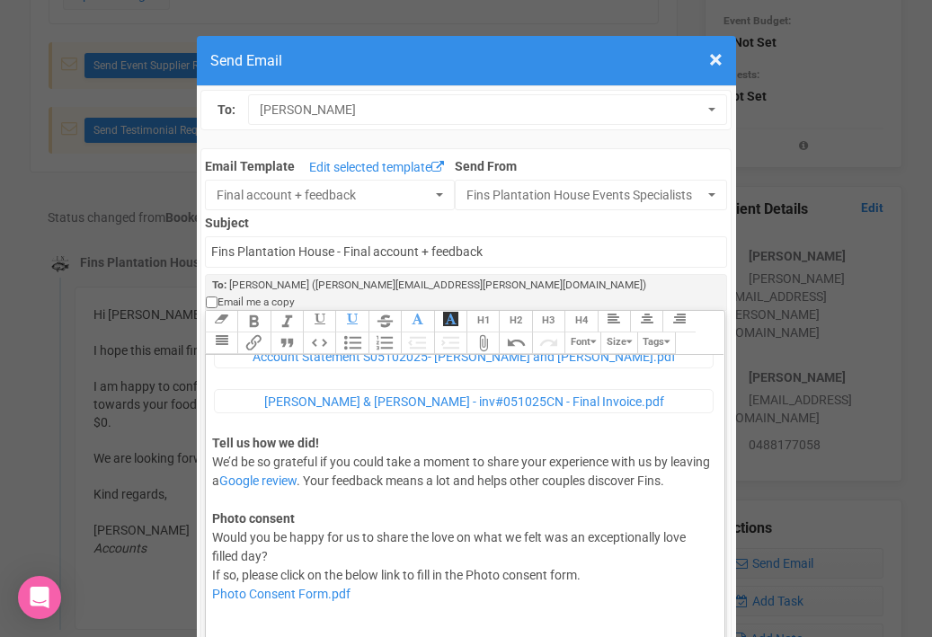
scroll to position [283, 0]
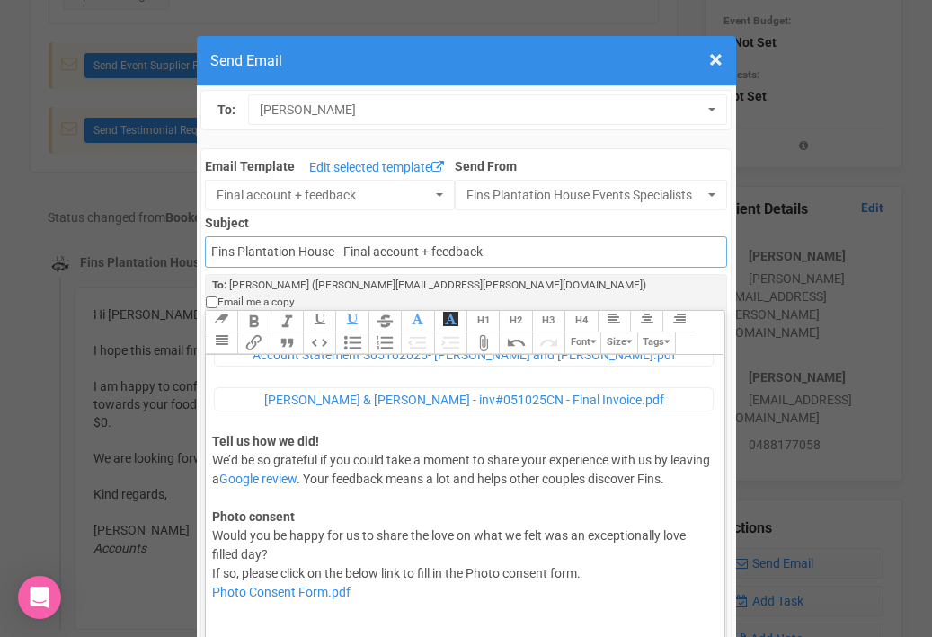
click at [236, 251] on input "Fins Plantation House - Final account + feedback" at bounding box center [466, 251] width 522 height 31
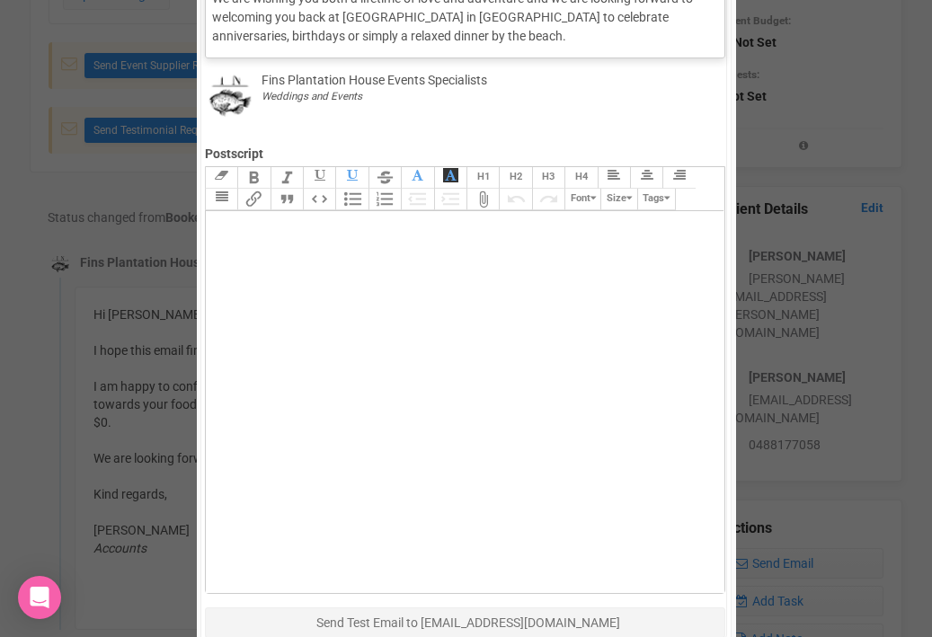
scroll to position [823, 0]
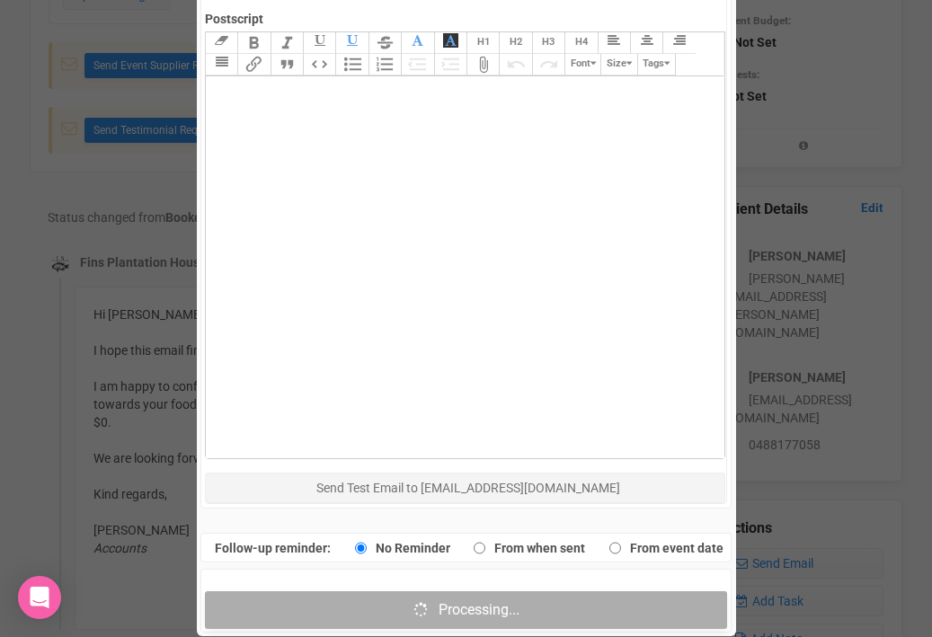
type input "Fins at Plantation House - Final account + feedback"
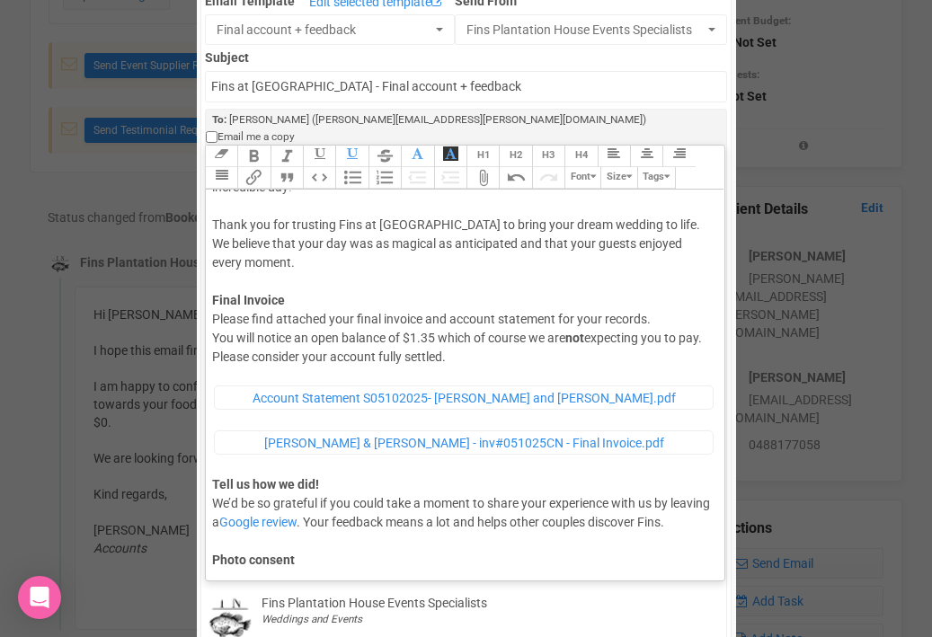
scroll to position [0, 0]
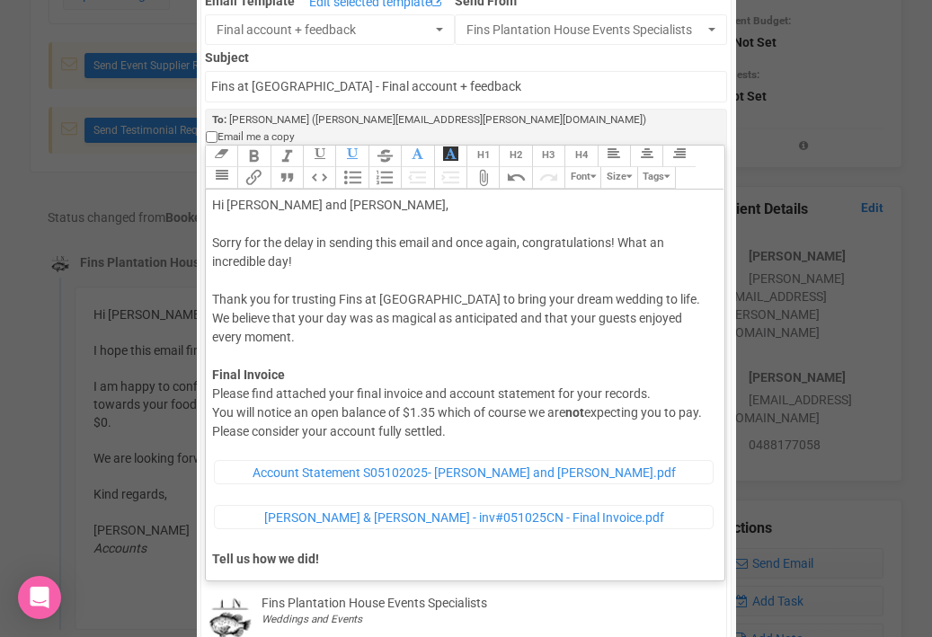
click at [428, 393] on div "Hi Ellen and Chris, Sorry for the delay in sending this email and once again, c…" at bounding box center [462, 448] width 500 height 505
type trix-editor "<div>Hi Ellen and Chris,<br><br>Sorry for the delay in sending this email and o…"
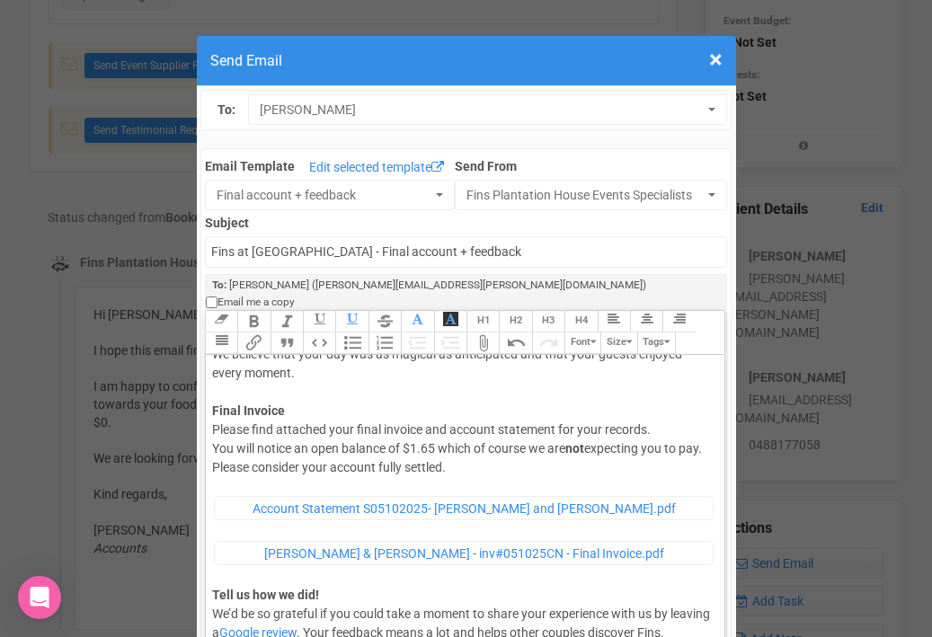
scroll to position [127, 0]
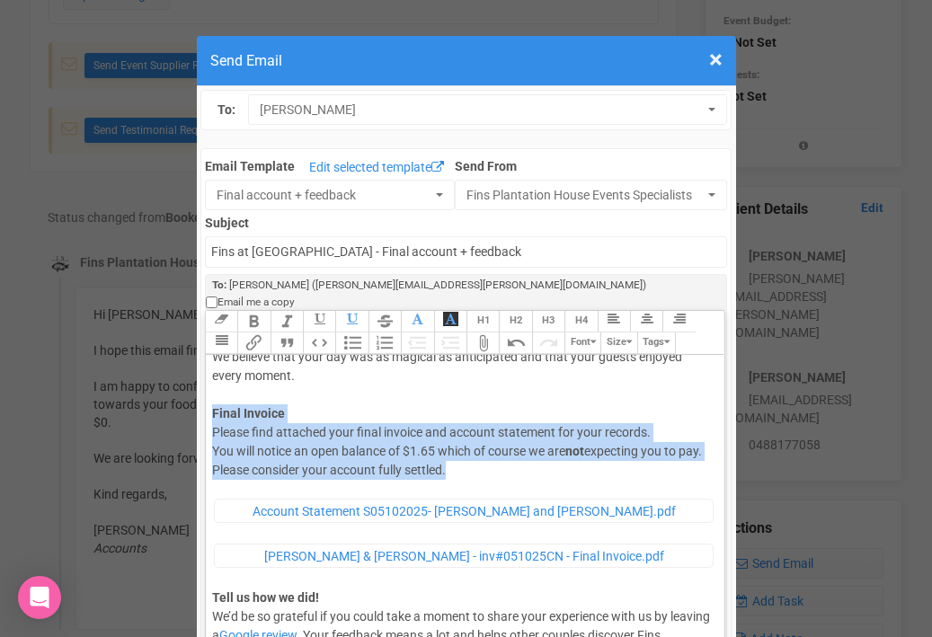
drag, startPoint x: 209, startPoint y: 394, endPoint x: 519, endPoint y: 452, distance: 315.5
click at [519, 452] on trix-editor "Hi Ellen and Chris, Sorry for the delay in sending this email and once again, c…" at bounding box center [465, 546] width 519 height 382
copy div "Final Invoice Please find attached your final invoice and account statement for…"
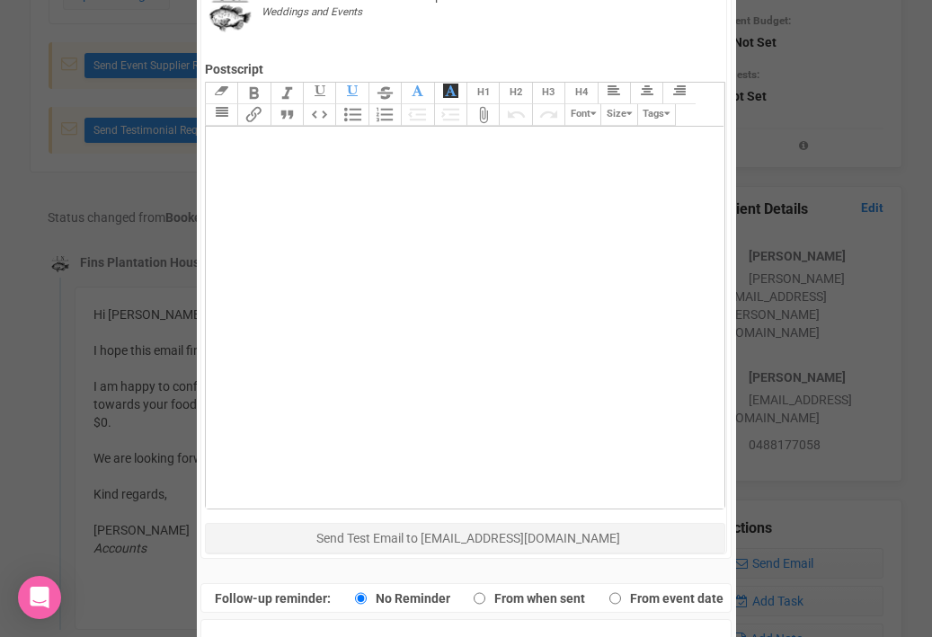
scroll to position [823, 0]
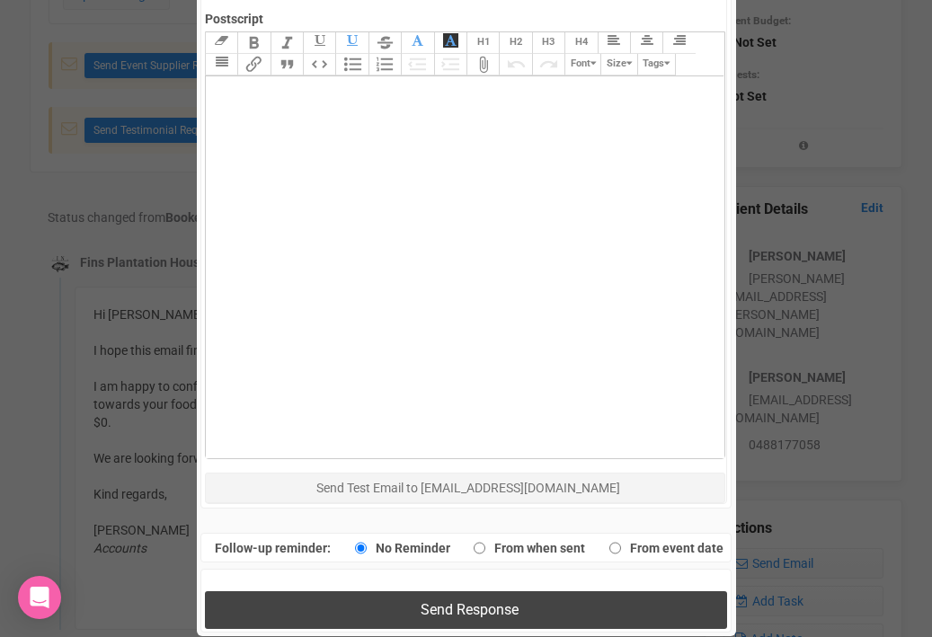
click at [459, 601] on span "Send Response" at bounding box center [470, 609] width 98 height 17
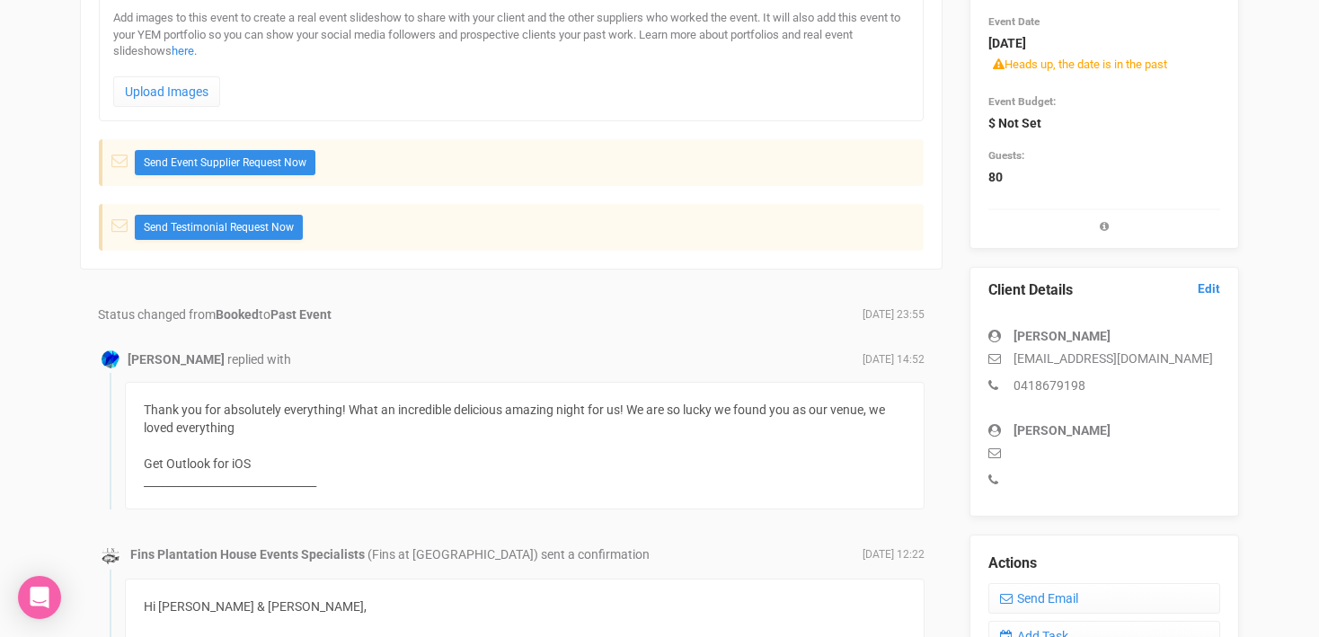
scroll to position [231, 0]
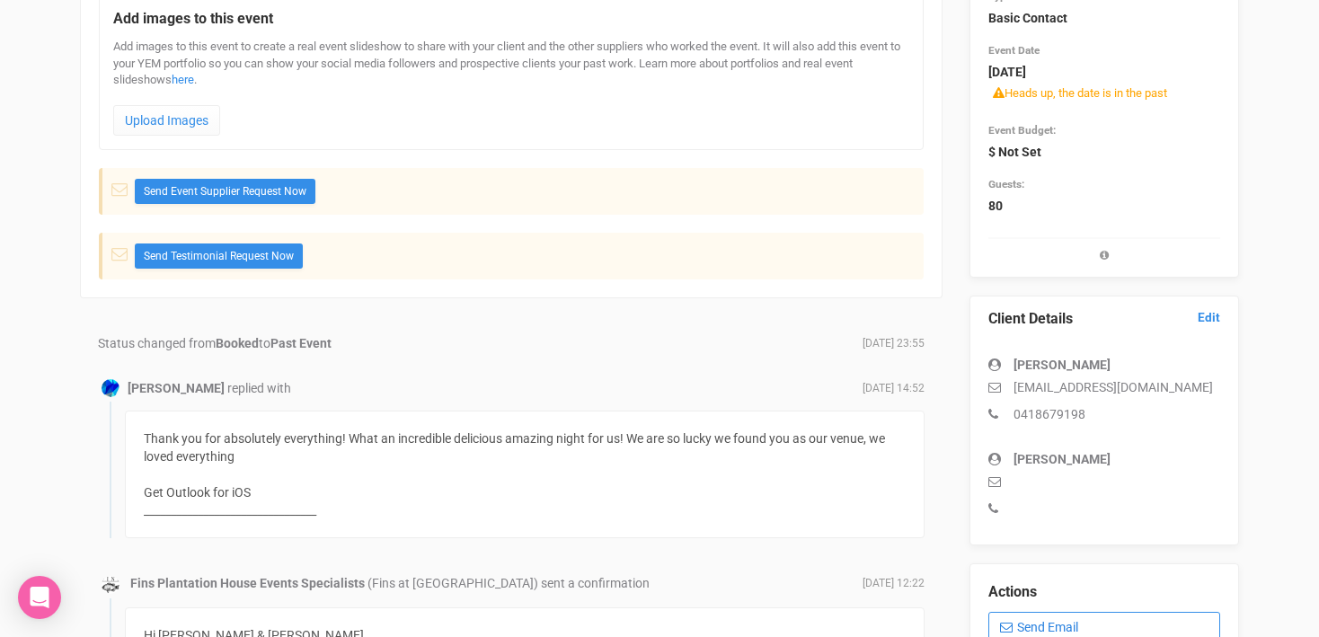
click at [931, 625] on link "Send Email" at bounding box center [1104, 627] width 232 height 31
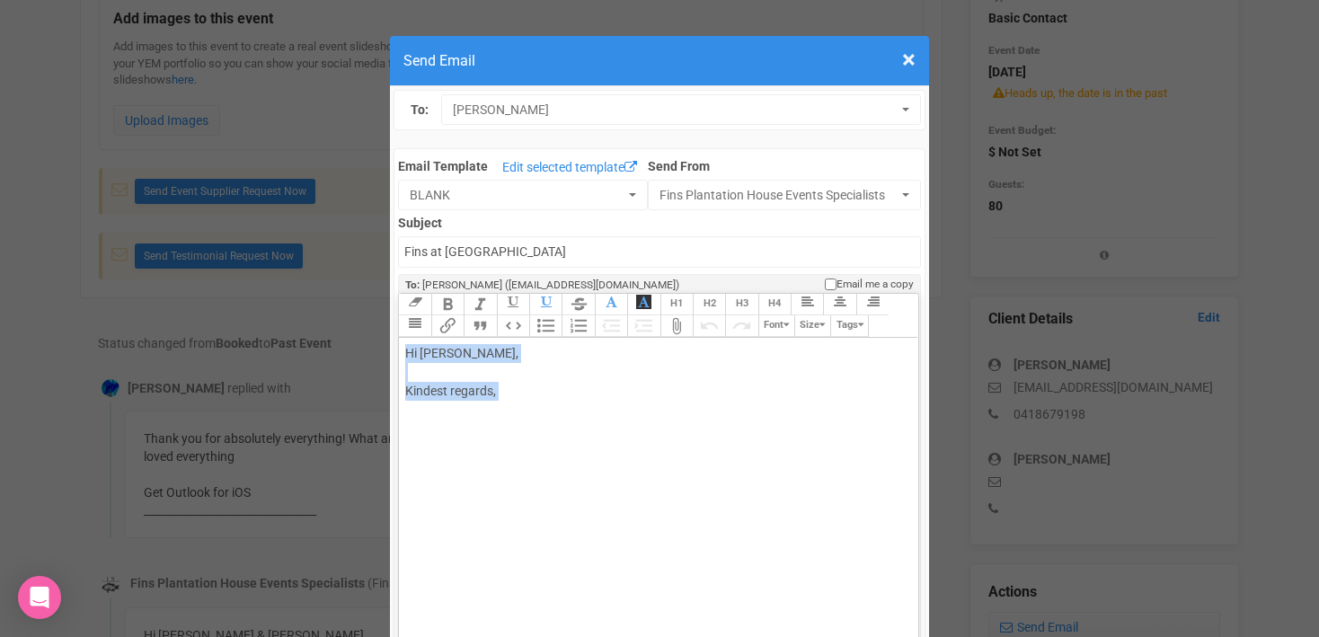
drag, startPoint x: 406, startPoint y: 353, endPoint x: 523, endPoint y: 413, distance: 131.4
click at [523, 413] on div "Hi Chloe O'connor, Kindest regards," at bounding box center [655, 391] width 500 height 94
drag, startPoint x: 409, startPoint y: 352, endPoint x: 555, endPoint y: 413, distance: 158.7
click at [555, 413] on div "Hi Chloe O'connor, Kindest regards," at bounding box center [655, 391] width 500 height 94
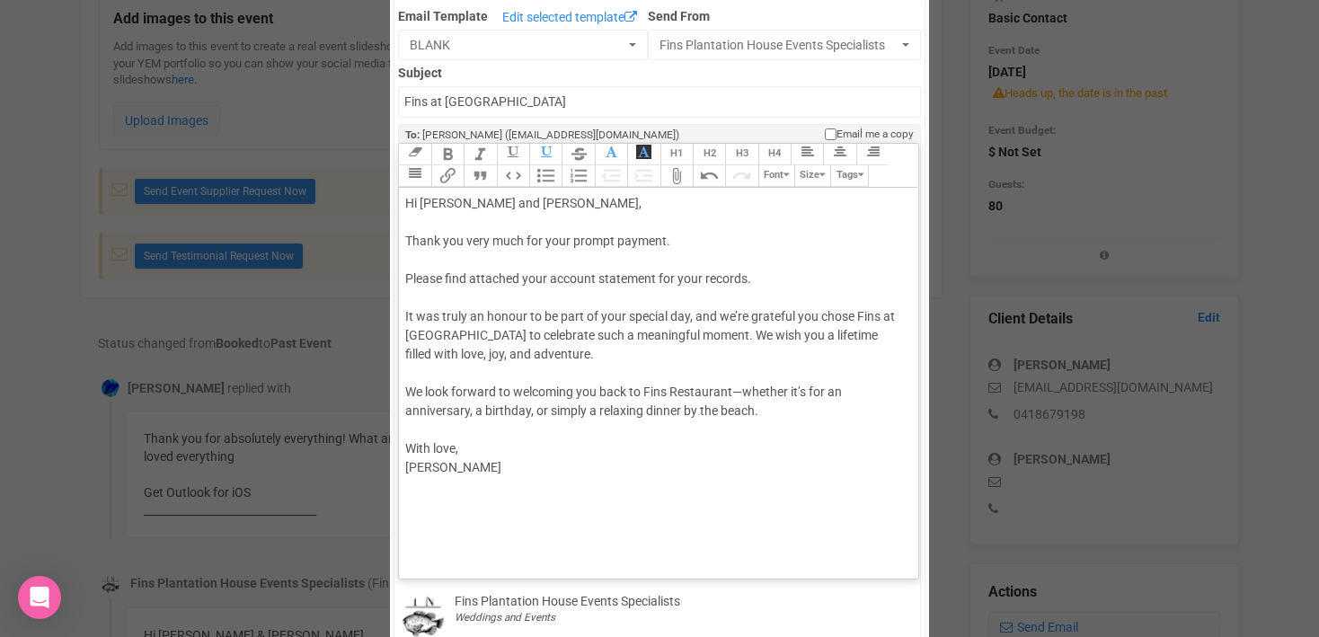
scroll to position [147, 0]
click at [691, 321] on div "Hi Chloe and Vimal, Thank you very much for your prompt payment. Please find at…" at bounding box center [655, 338] width 500 height 283
click at [733, 313] on div "Hi Chloe and Vimal, Thank you very much for your prompt payment. Please find at…" at bounding box center [655, 338] width 500 height 283
click at [482, 361] on div "Hi Chloe and Vimal, Thank you very much for your prompt payment. Please find at…" at bounding box center [655, 338] width 500 height 283
click at [424, 393] on div "Hi Chloe and Vimal, Thank you very much for your prompt payment. Please find at…" at bounding box center [655, 338] width 500 height 283
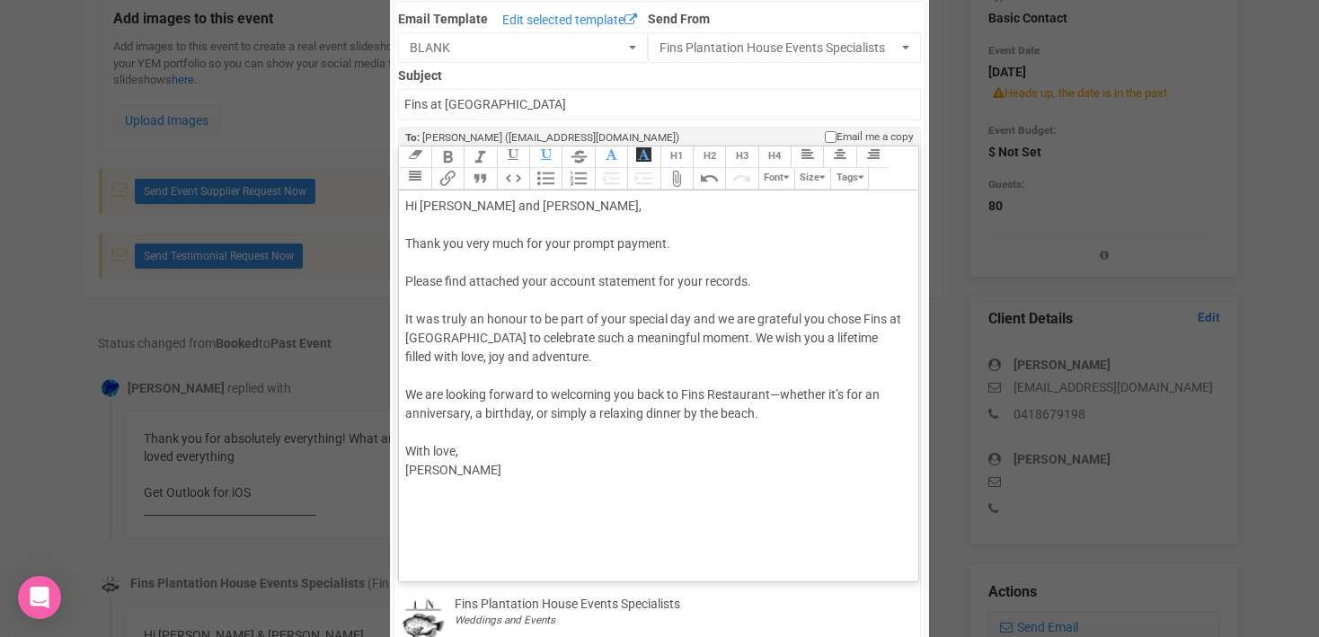
click at [782, 396] on div "Hi Chloe and Vimal, Thank you very much for your prompt payment. Please find at…" at bounding box center [655, 338] width 500 height 283
click at [769, 393] on div "Hi Chloe and Vimal, Thank you very much for your prompt payment. Please find at…" at bounding box center [655, 338] width 500 height 283
click at [588, 414] on div "Hi Chloe and Vimal, Thank you very much for your prompt payment. Please find at…" at bounding box center [655, 348] width 500 height 302
type trix-editor "<div>Hi Chloe and Vimal,<br><br>Thank you very much for your prompt payment.<br…"
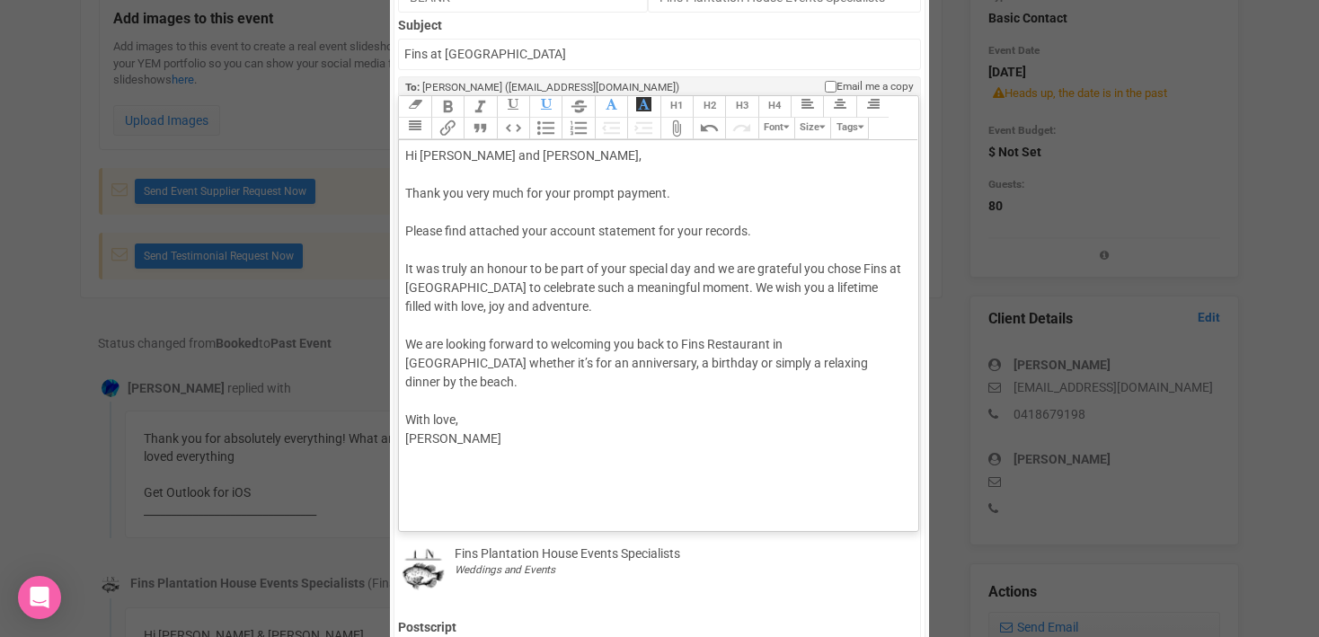
scroll to position [223, 0]
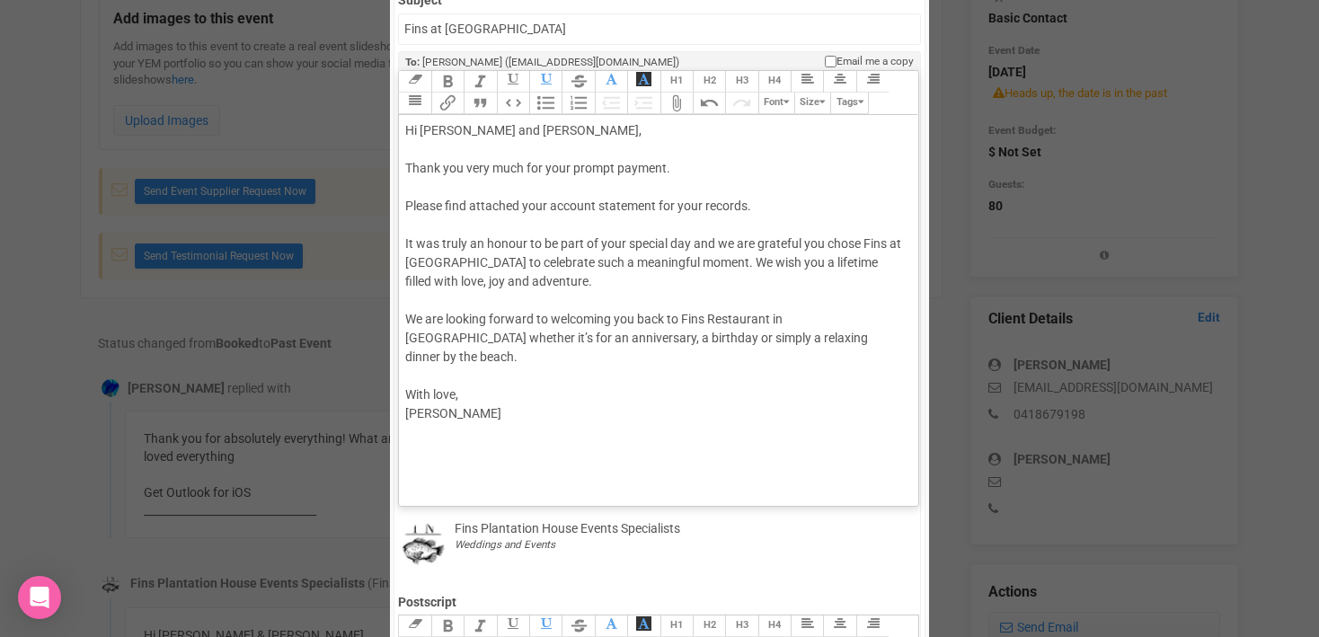
click at [464, 461] on trix-editor "Hi Chloe and Vimal, Thank you very much for your prompt payment. Please find at…" at bounding box center [658, 306] width 519 height 382
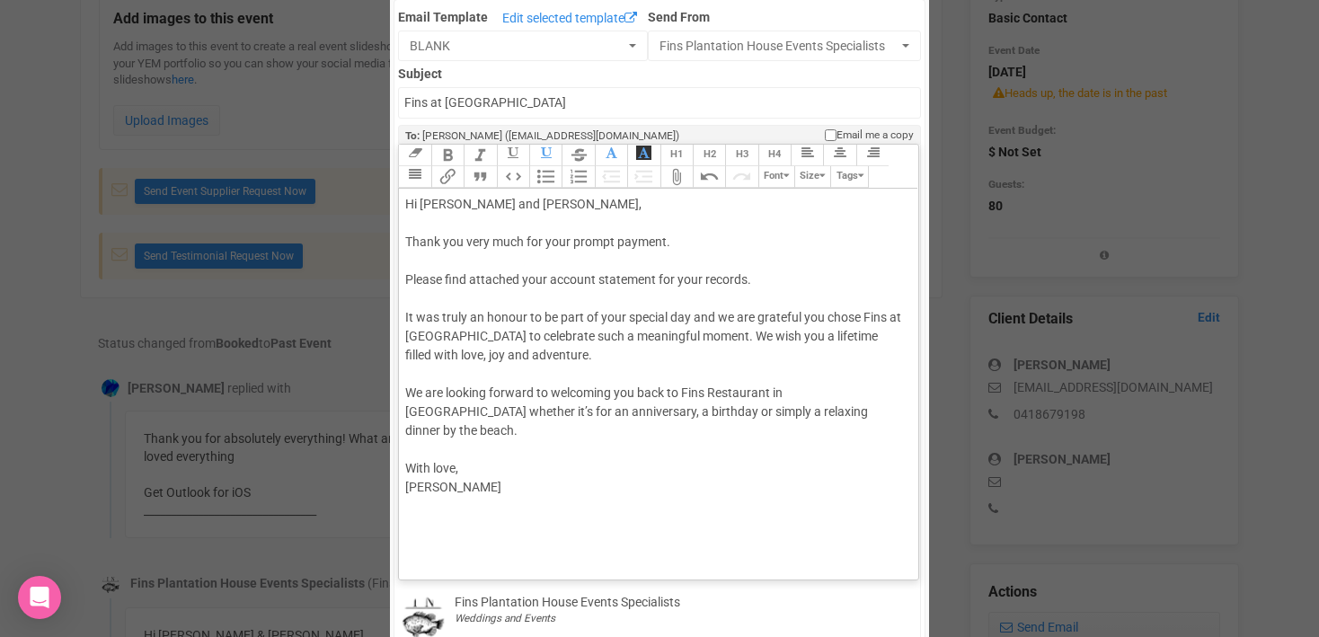
scroll to position [146, 0]
click at [417, 304] on div "Hi Chloe and Vimal, Thank you very much for your prompt payment. Please find at…" at bounding box center [655, 350] width 500 height 302
click at [680, 182] on button "Attach Files" at bounding box center [676, 181] width 32 height 22
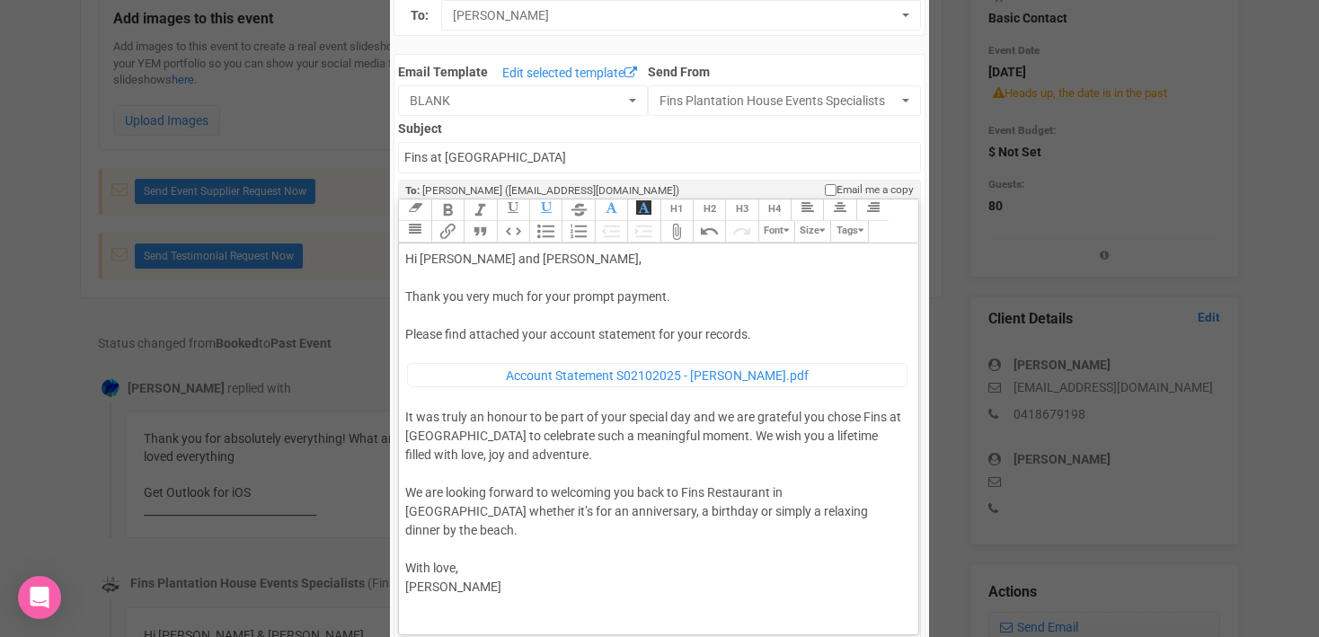
scroll to position [77, 0]
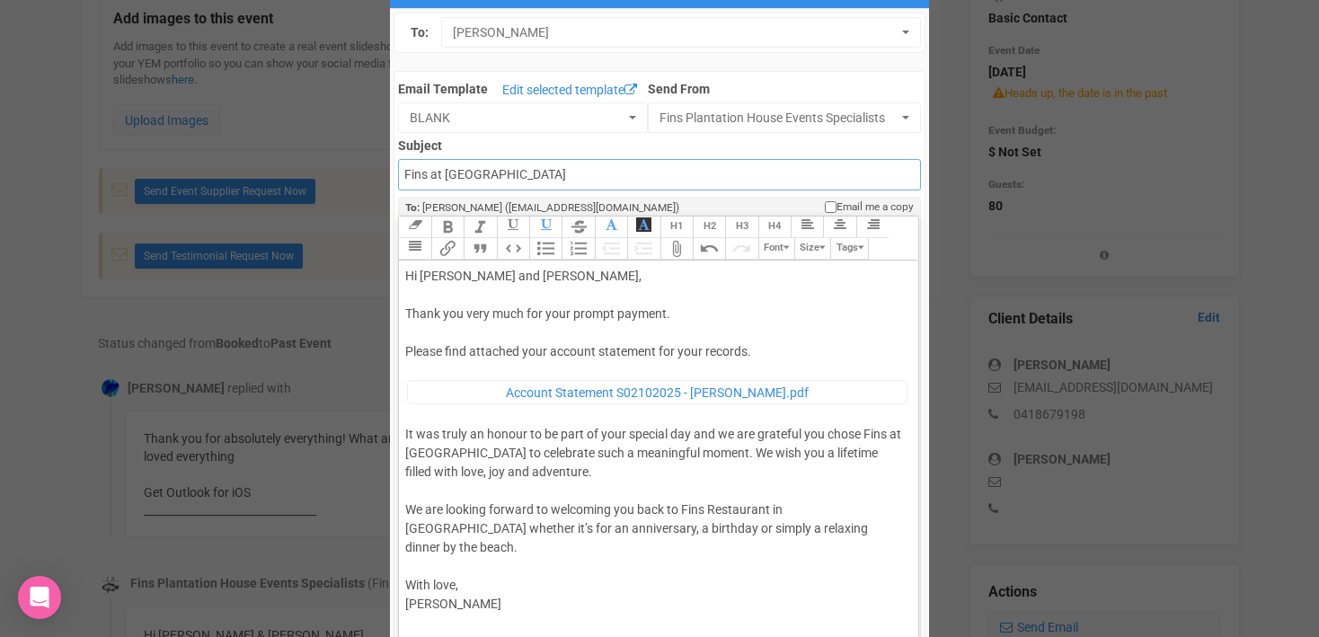
click at [405, 173] on input "Fins at plantation house" at bounding box center [659, 174] width 522 height 31
click at [625, 179] on input "Accounts - Fins at plantation house" at bounding box center [659, 174] width 522 height 31
type input "Accounts - Fins at Plantation House - Thank you for your payment"
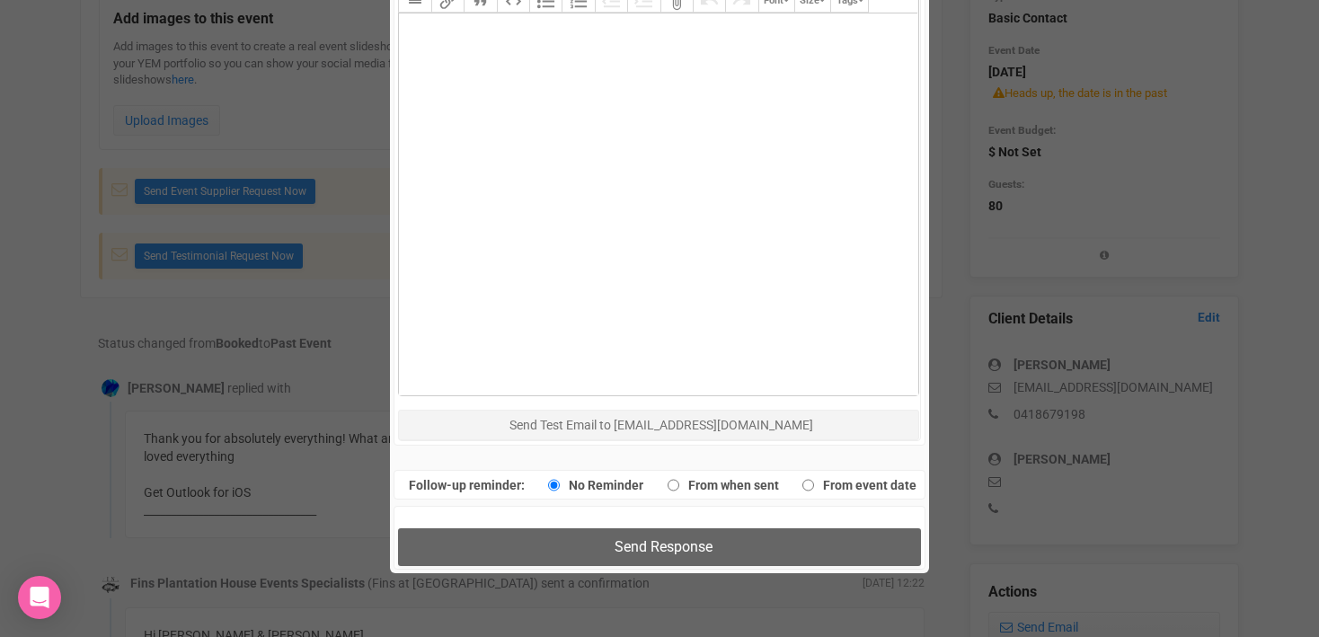
scroll to position [872, 0]
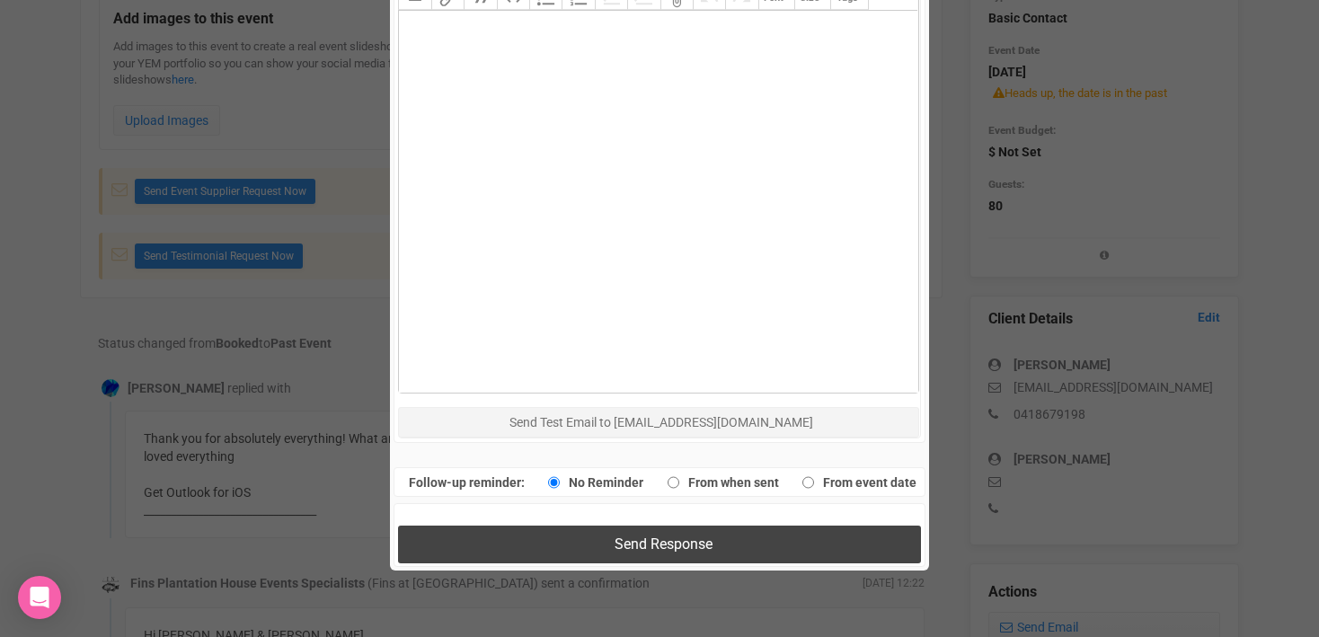
click at [647, 535] on button "Send Response" at bounding box center [659, 544] width 522 height 37
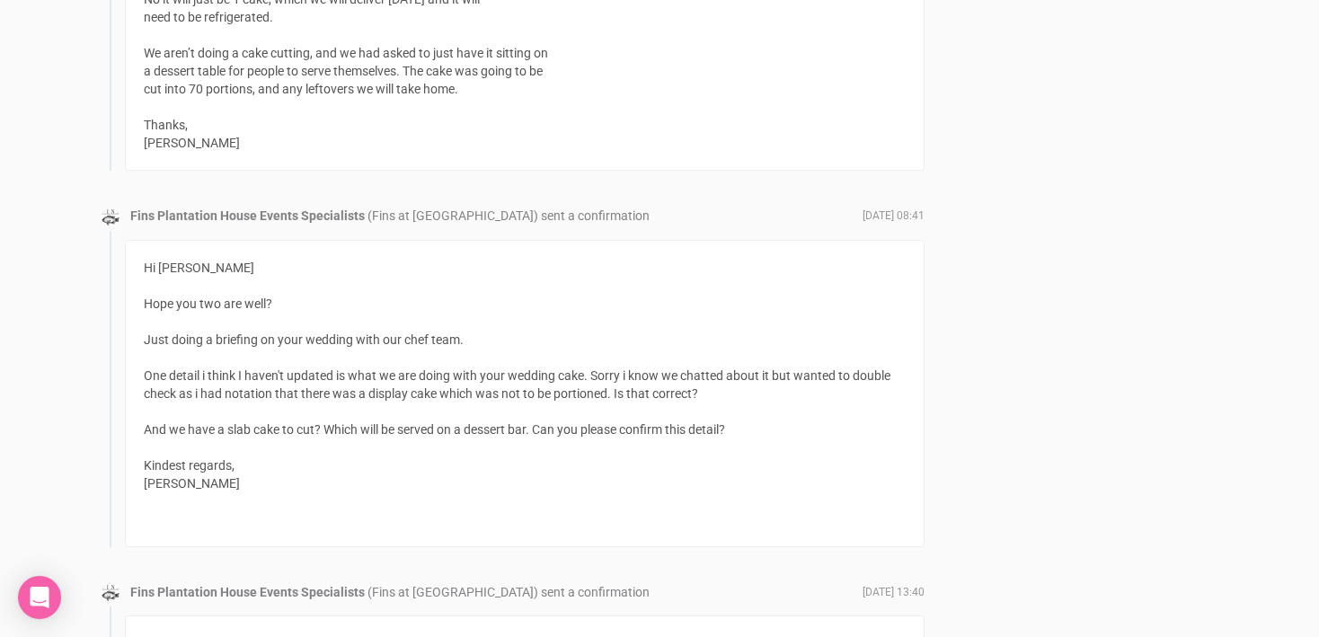
scroll to position [2408, 0]
